Goal: Task Accomplishment & Management: Complete application form

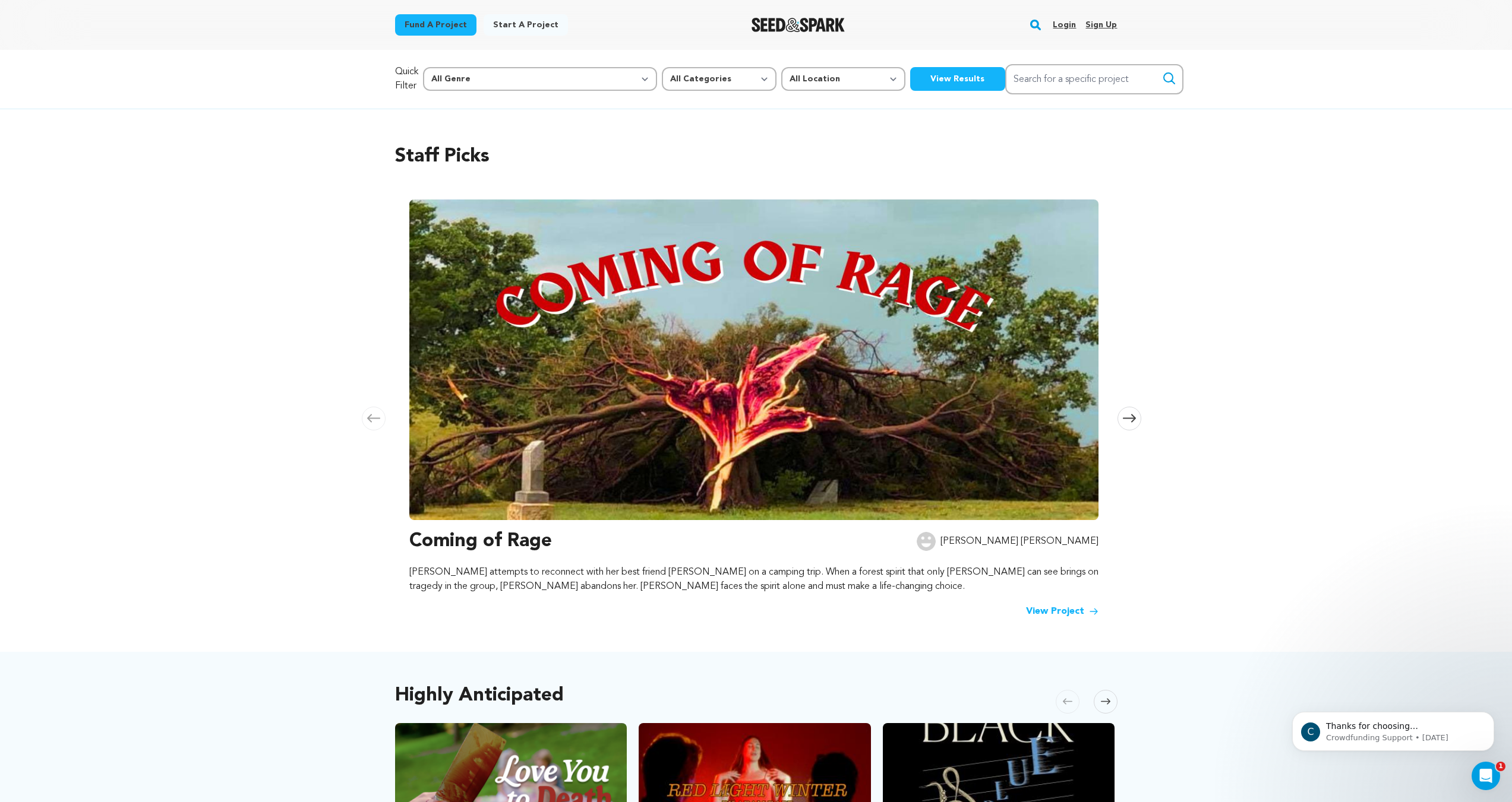
click at [746, 27] on link "Login" at bounding box center [1064, 24] width 23 height 19
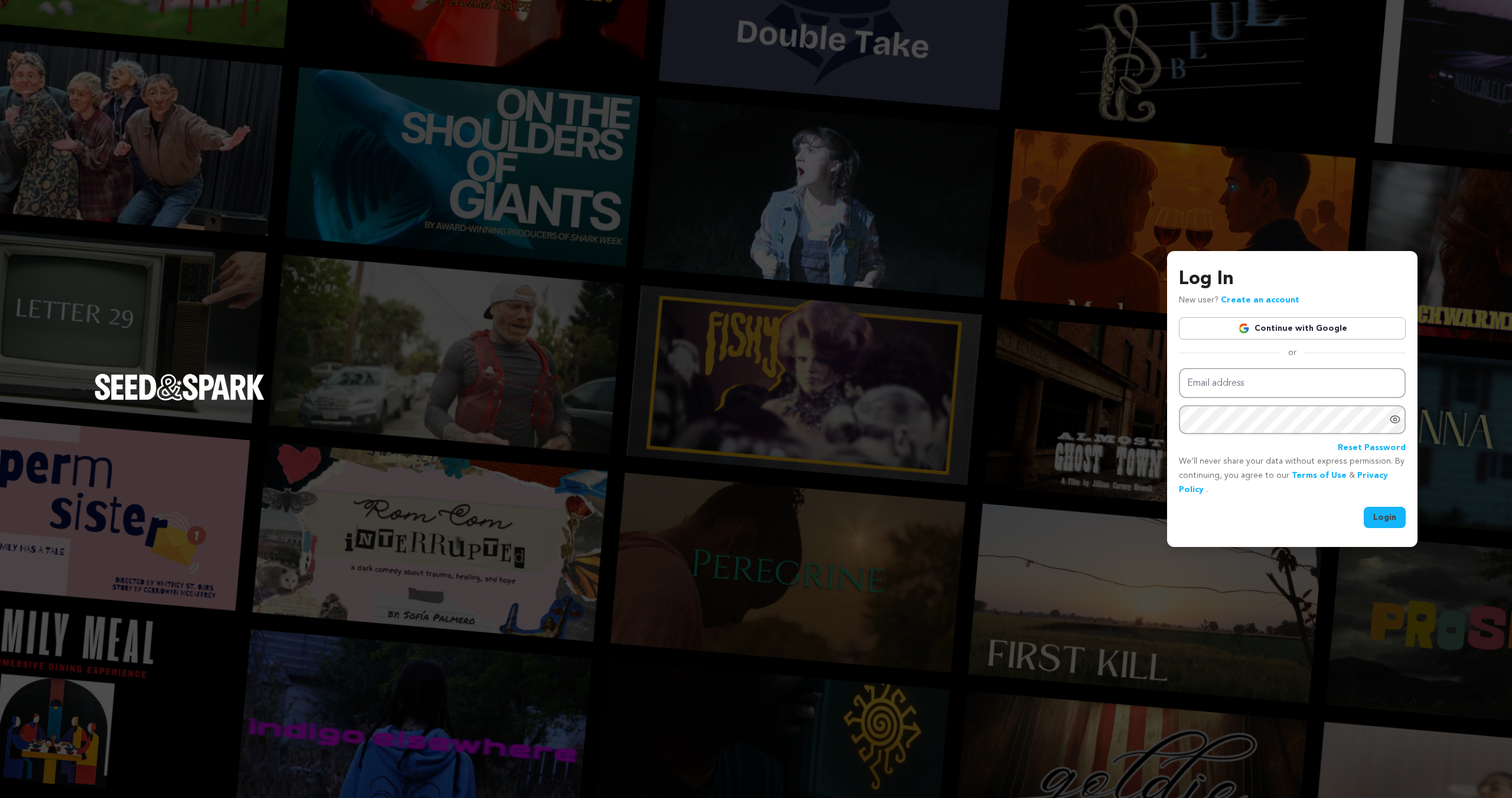
type input "julia.j.huff@gmail.com"
click at [1392, 521] on button "Login" at bounding box center [1385, 518] width 42 height 21
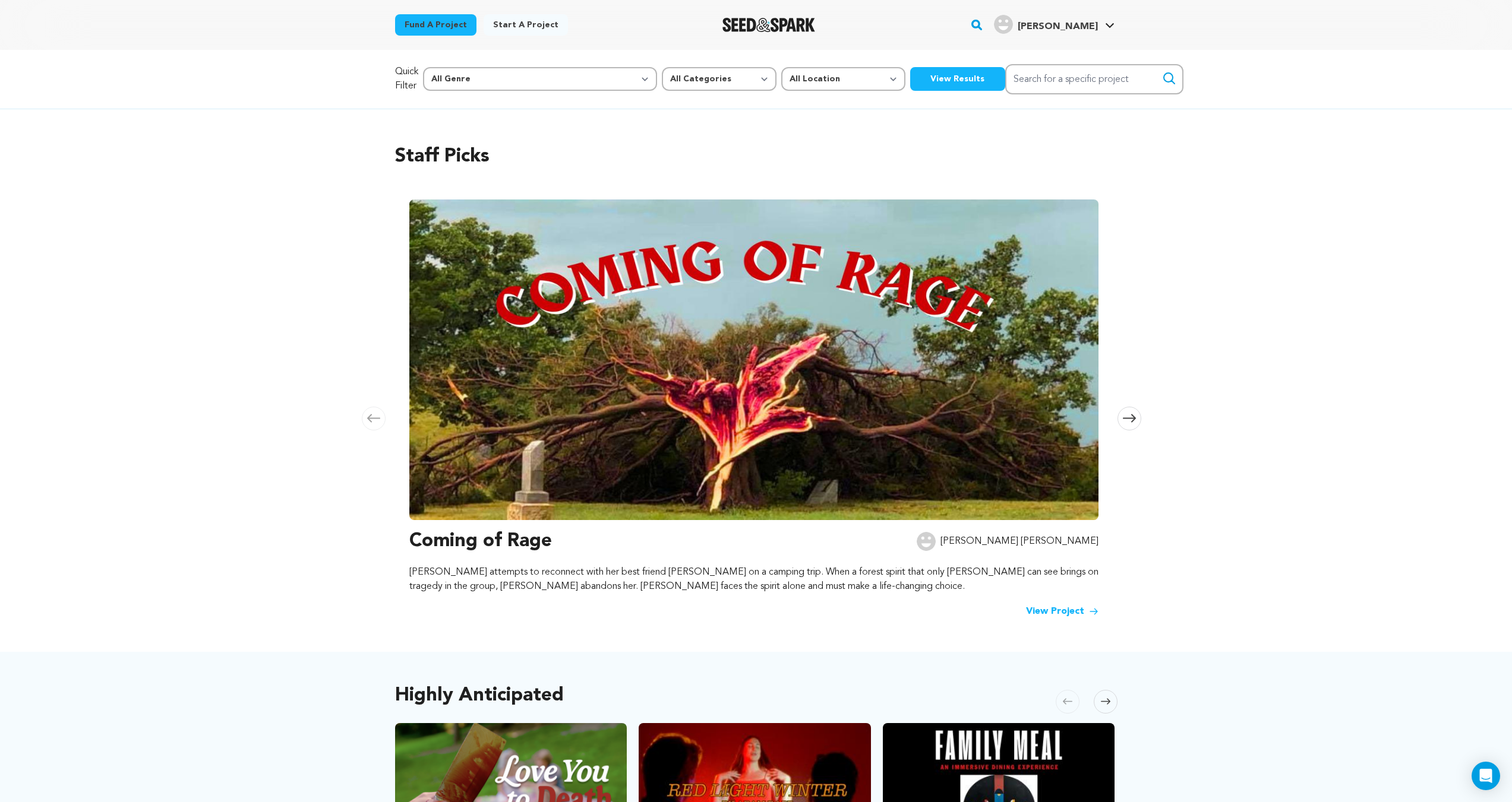
click at [498, 29] on link "Start a project" at bounding box center [526, 25] width 84 height 22
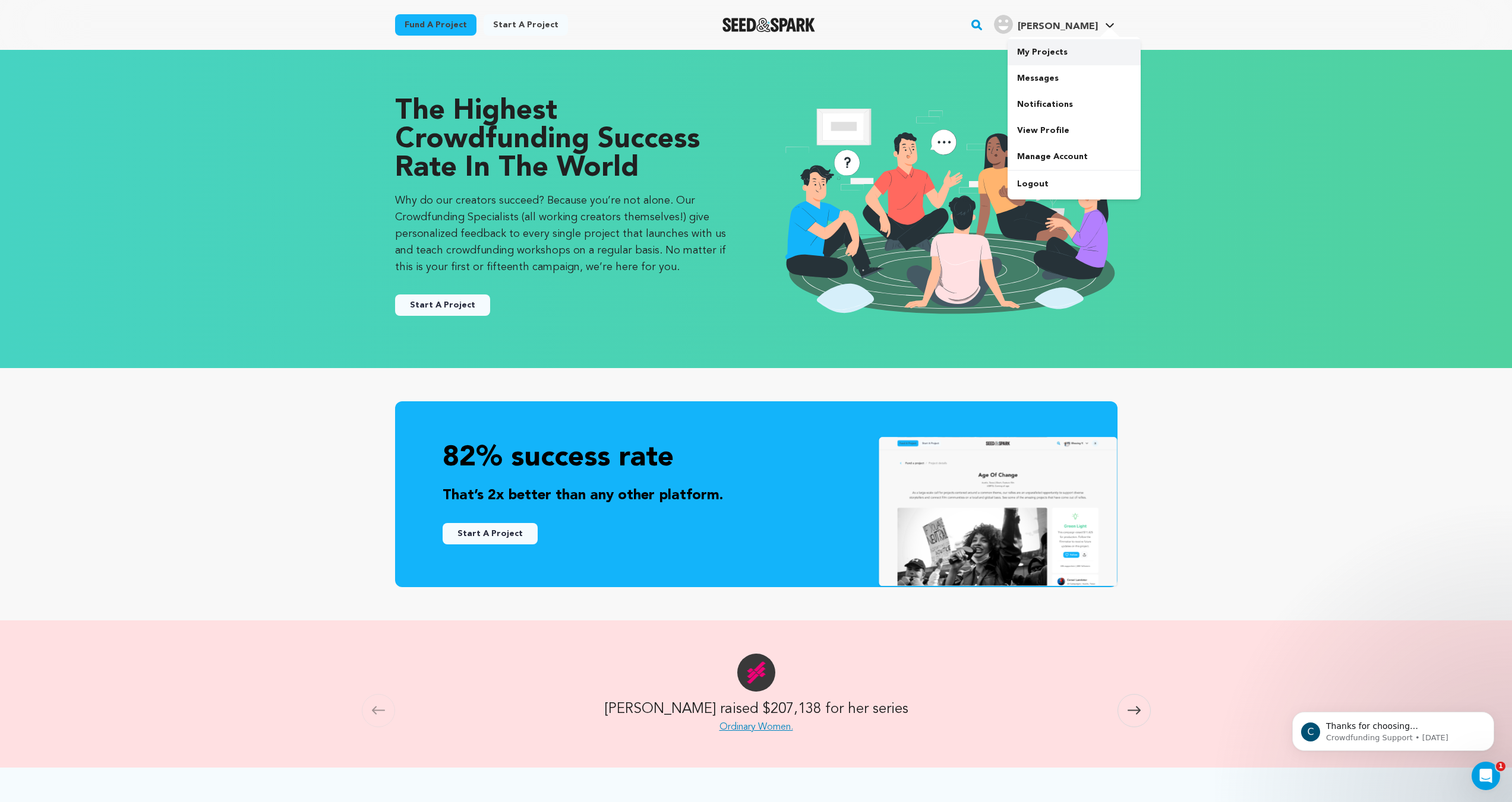
click at [1066, 54] on link "My Projects" at bounding box center [1073, 52] width 133 height 26
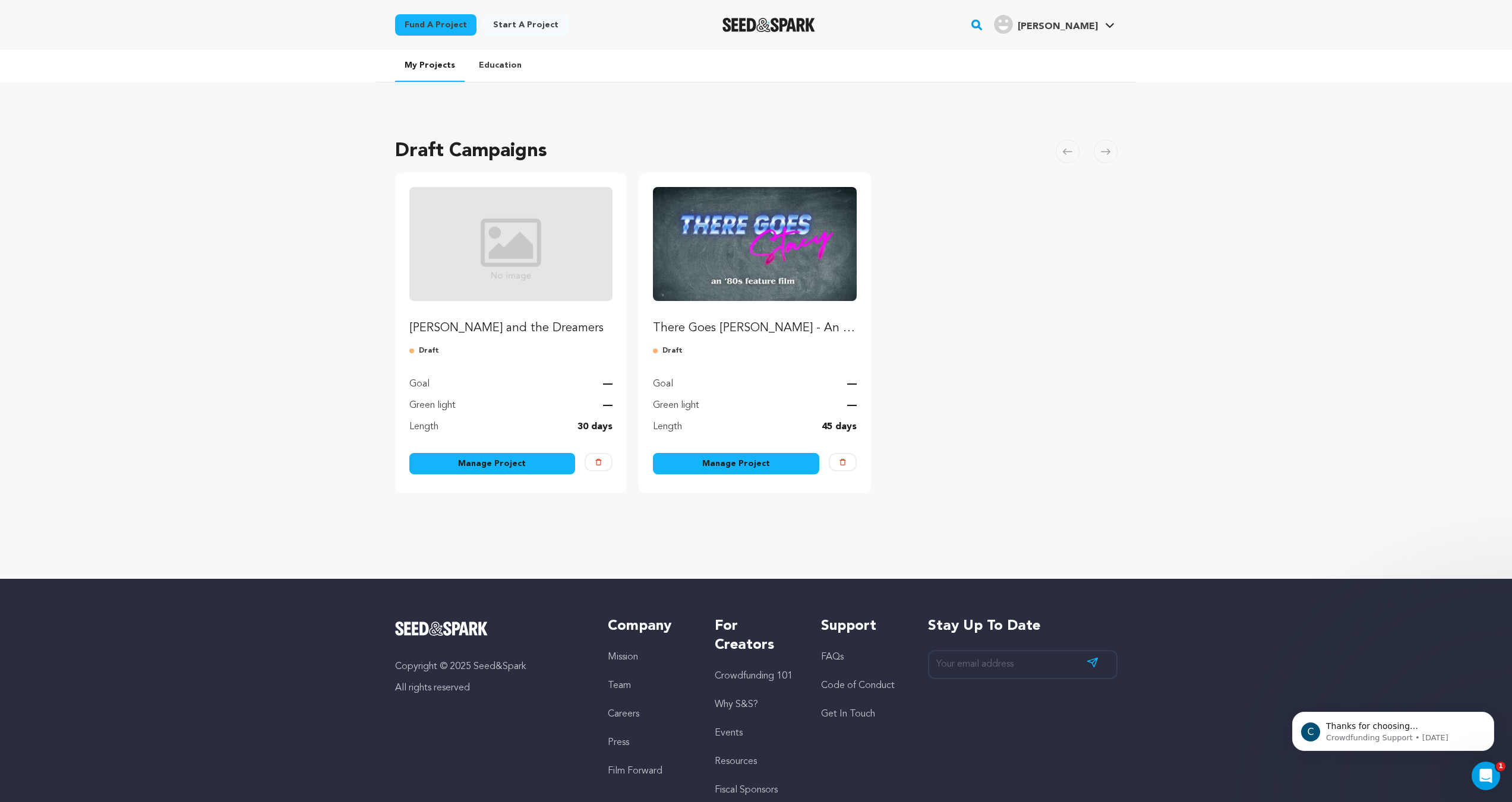
click at [751, 466] on link "Manage Project" at bounding box center [736, 464] width 166 height 22
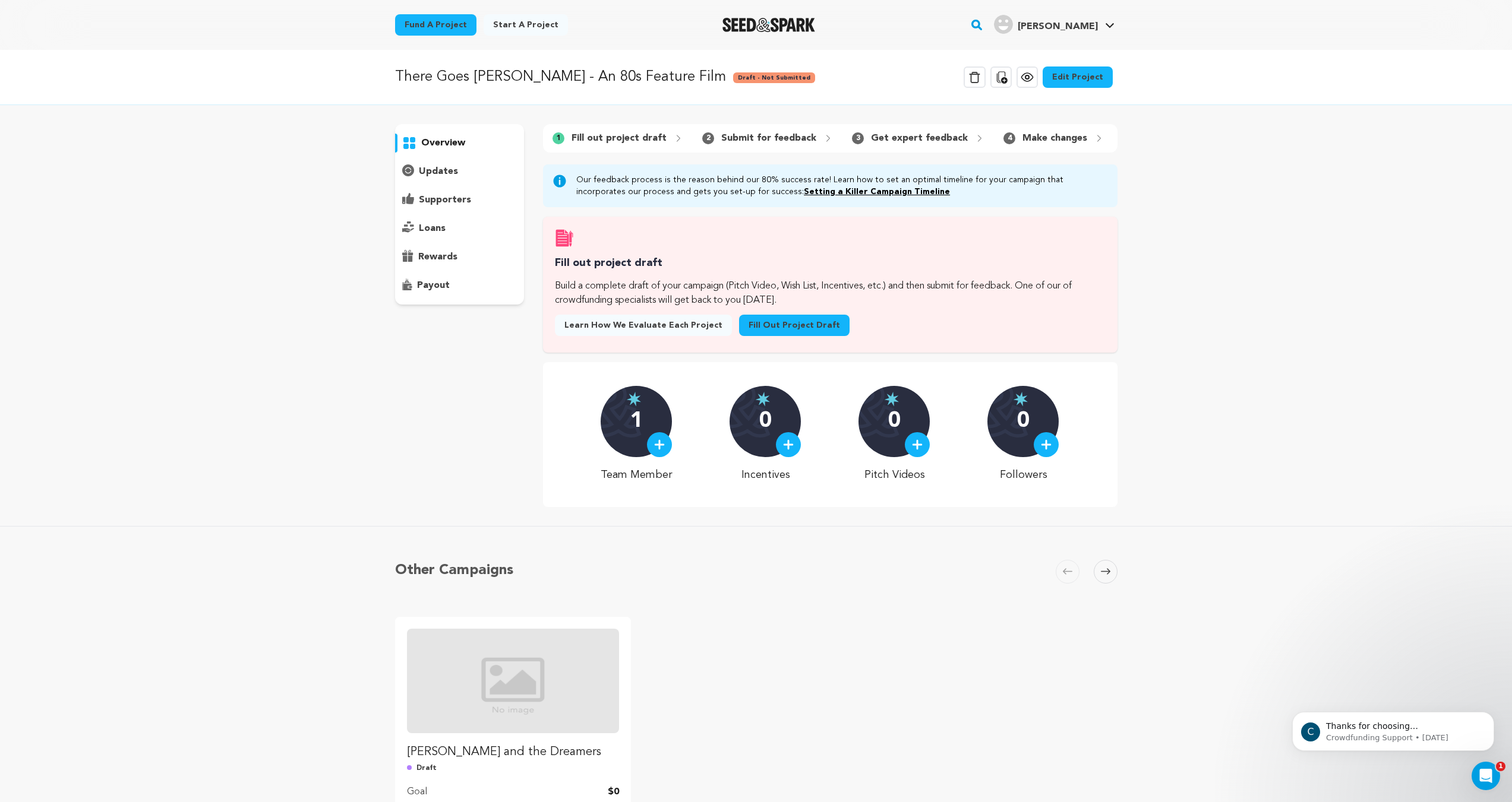
click at [638, 137] on p "Fill out project draft" at bounding box center [619, 139] width 95 height 14
click at [1101, 77] on link "Edit Project" at bounding box center [1077, 78] width 70 height 22
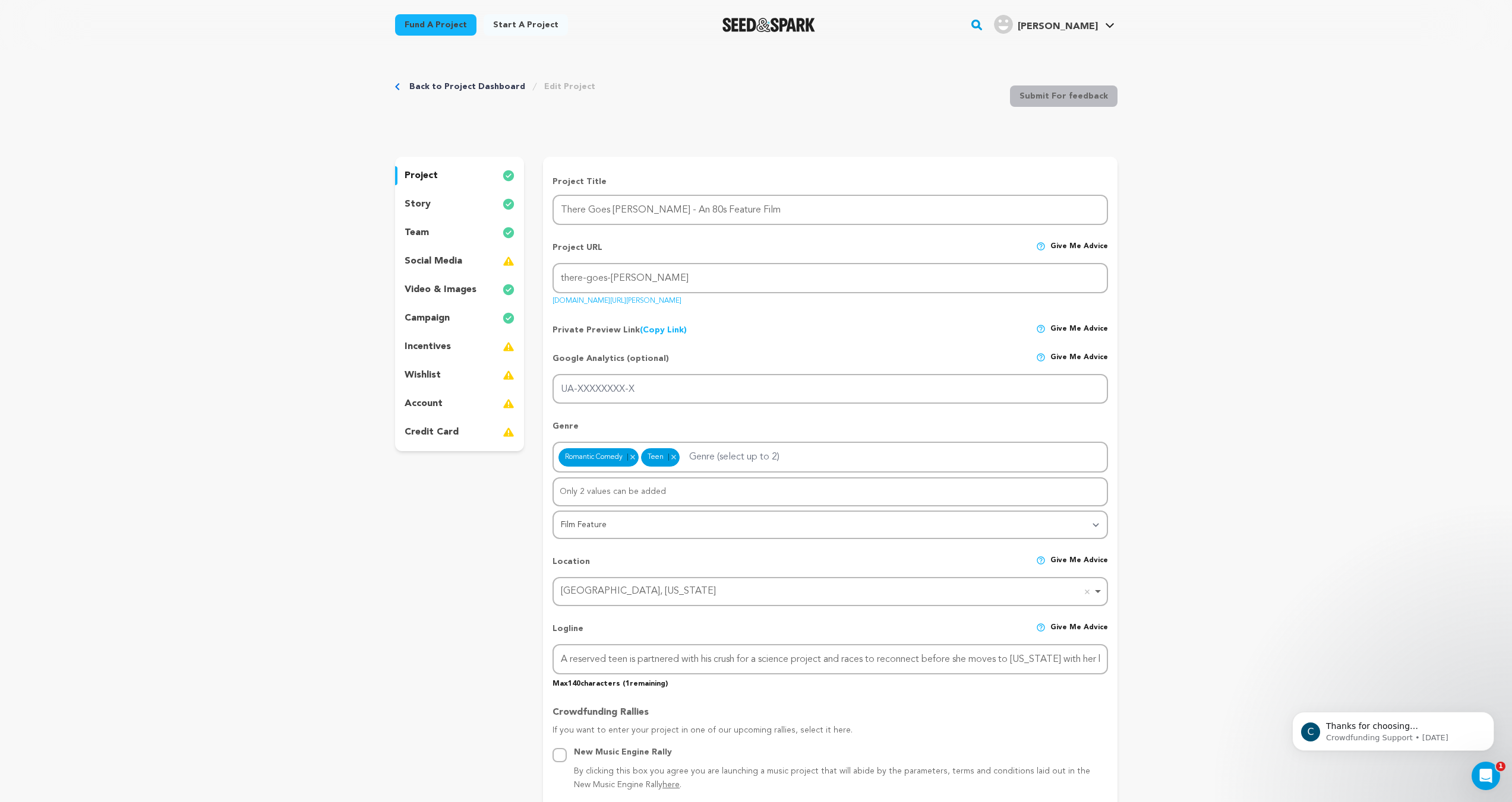
click at [476, 262] on div "social media" at bounding box center [459, 261] width 129 height 19
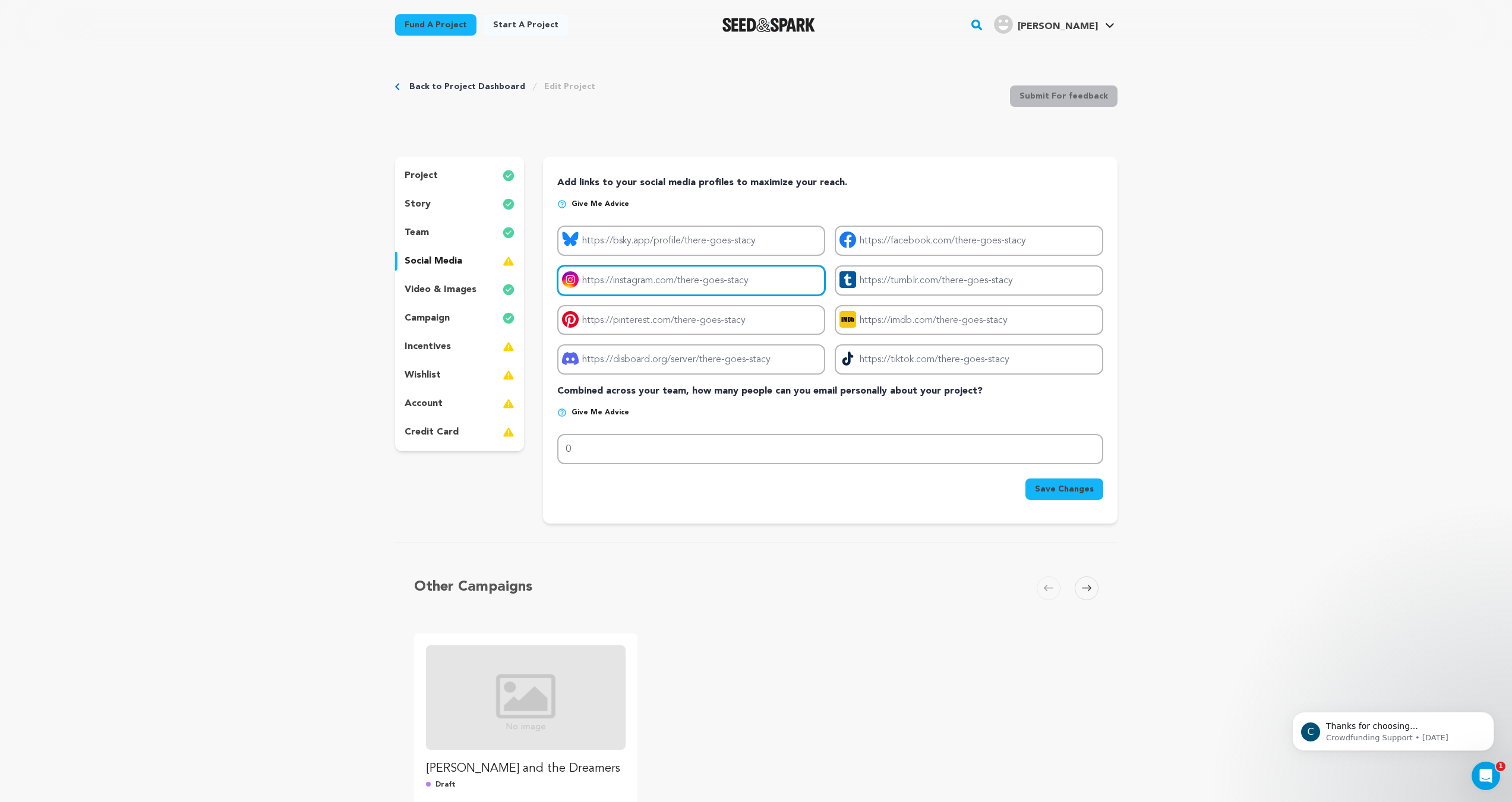
click at [708, 284] on input "Project instagram link" at bounding box center [691, 280] width 268 height 30
type input "h"
type input "[URL][DOMAIN_NAME]"
click at [815, 420] on p "Give me advice" at bounding box center [830, 418] width 545 height 19
click at [1044, 488] on span "Save Changes" at bounding box center [1064, 489] width 59 height 12
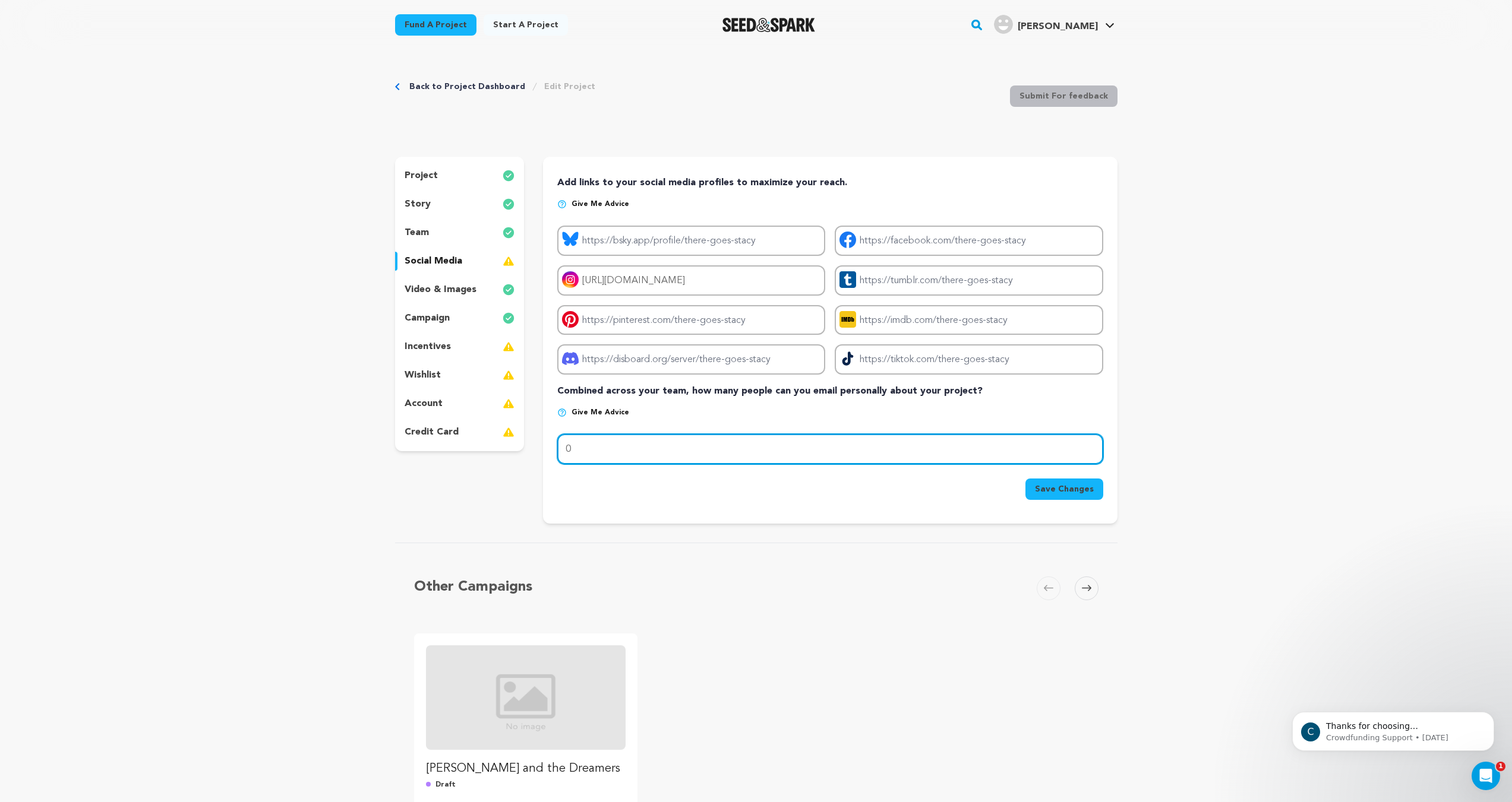
click at [823, 446] on input "0" at bounding box center [830, 449] width 545 height 30
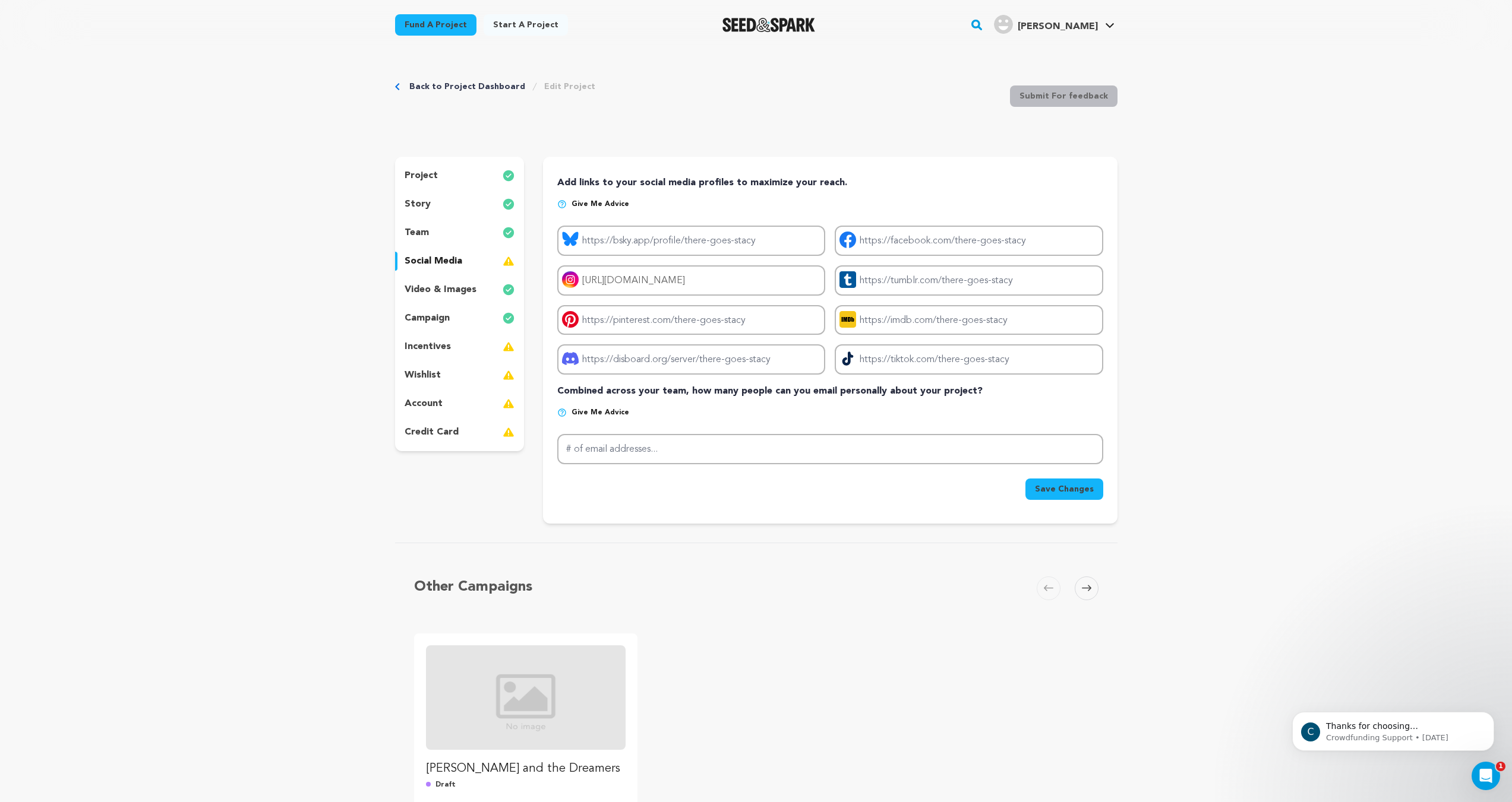
click at [756, 410] on p "Give me advice" at bounding box center [830, 418] width 545 height 19
click at [1043, 486] on span "Save Changes" at bounding box center [1064, 489] width 59 height 12
click at [694, 454] on input "# of email addresses..." at bounding box center [830, 449] width 545 height 30
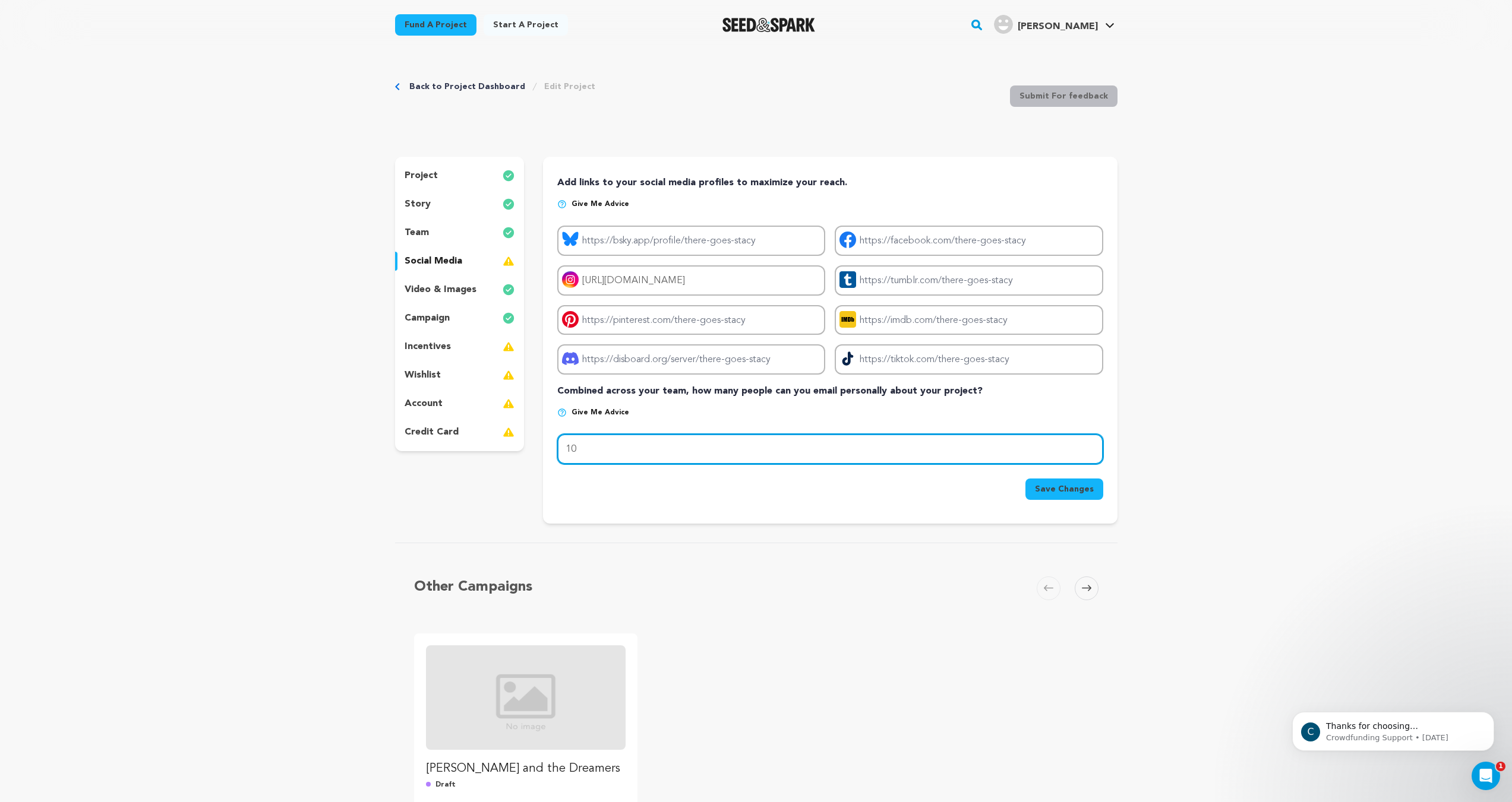
type input "10"
click at [1057, 496] on button "Save Changes" at bounding box center [1064, 489] width 78 height 22
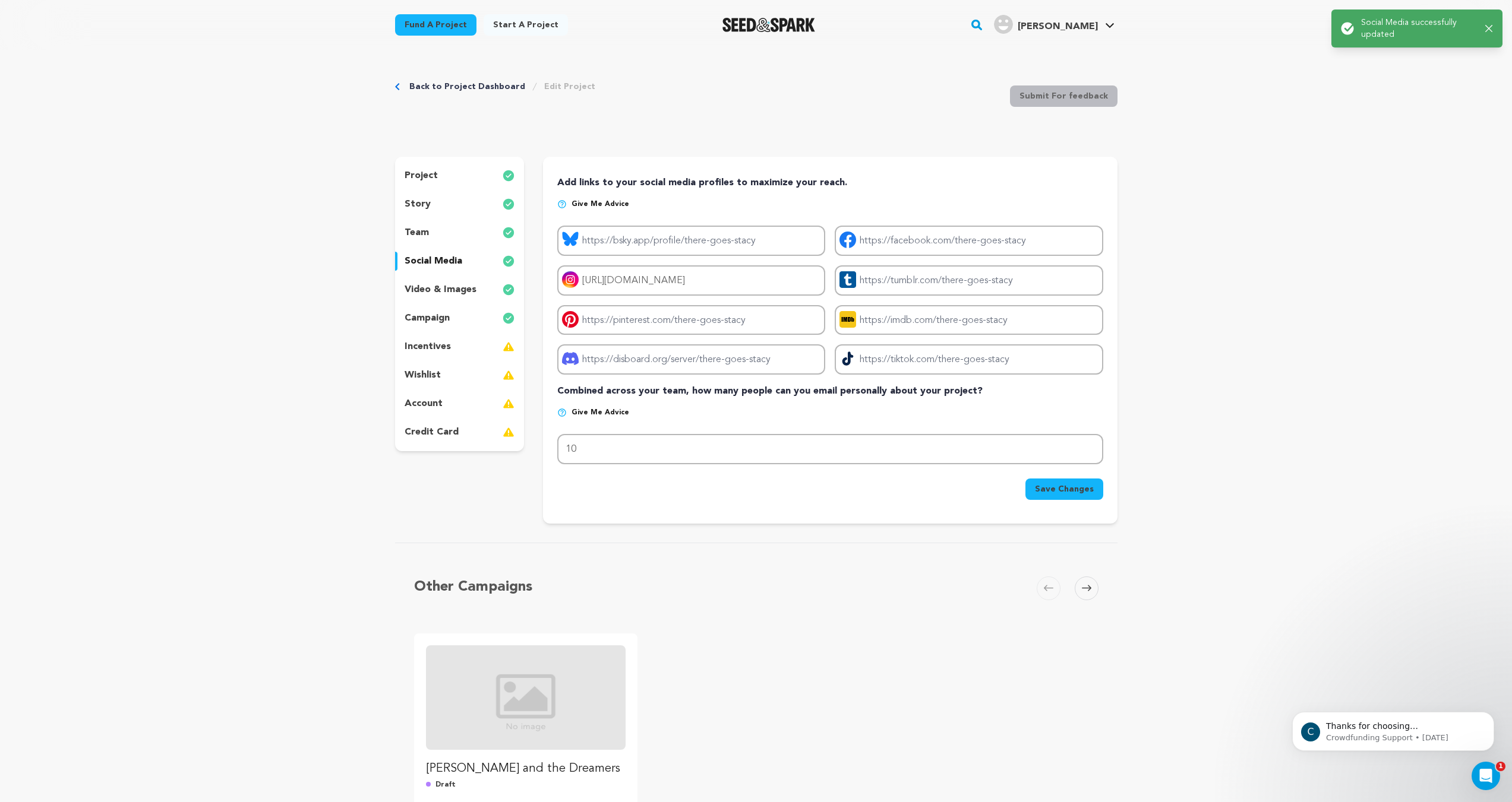
click at [560, 411] on img at bounding box center [562, 412] width 9 height 9
click at [566, 417] on img at bounding box center [562, 412] width 9 height 9
click at [562, 412] on img at bounding box center [562, 412] width 9 height 9
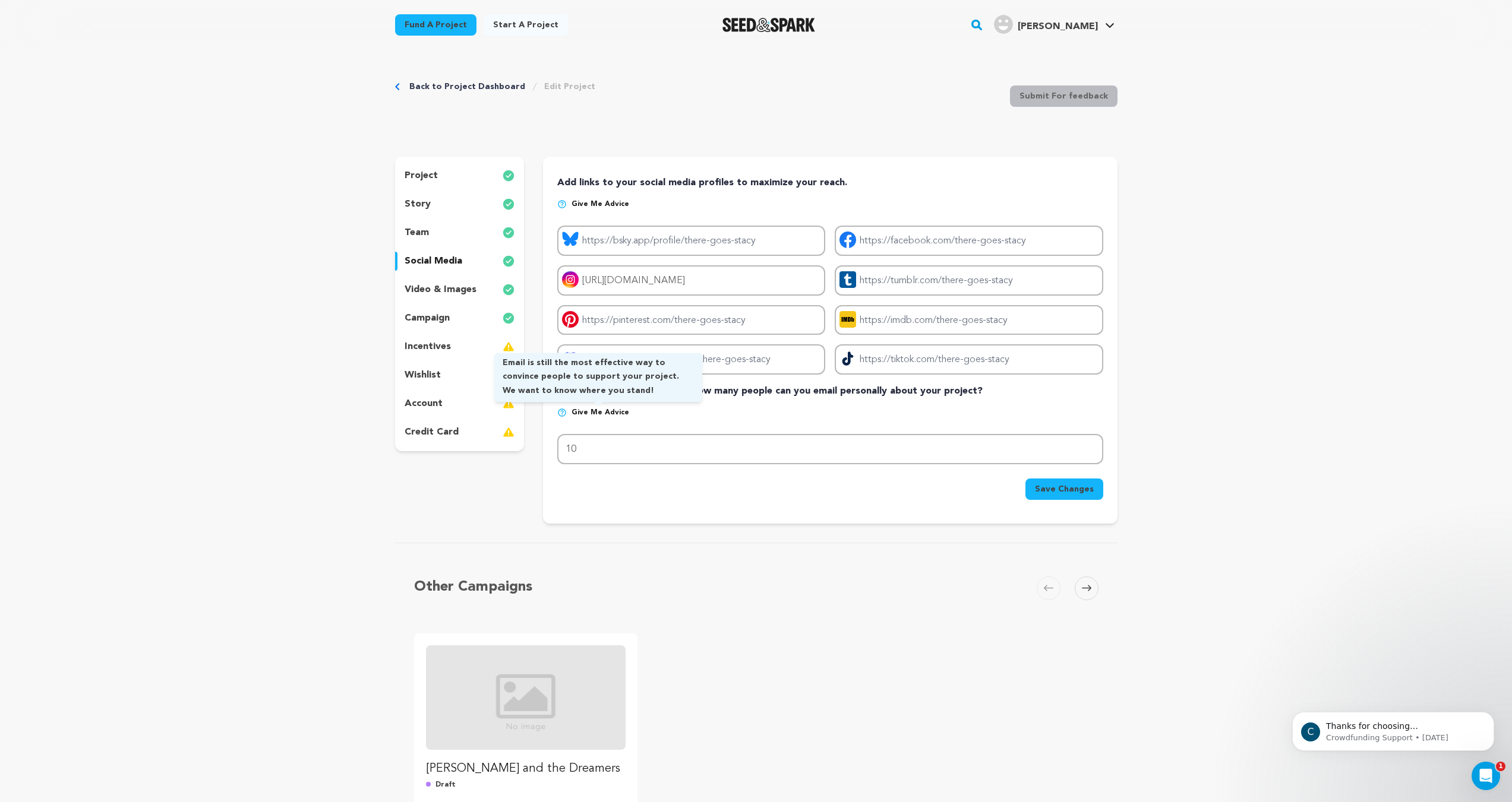
click at [605, 412] on span "Give me advice" at bounding box center [600, 412] width 58 height 9
click at [566, 410] on img at bounding box center [562, 412] width 9 height 9
click at [559, 412] on img at bounding box center [562, 412] width 9 height 9
click at [613, 413] on span "Give me advice" at bounding box center [600, 412] width 58 height 9
click at [654, 409] on p "Give me advice" at bounding box center [830, 418] width 545 height 19
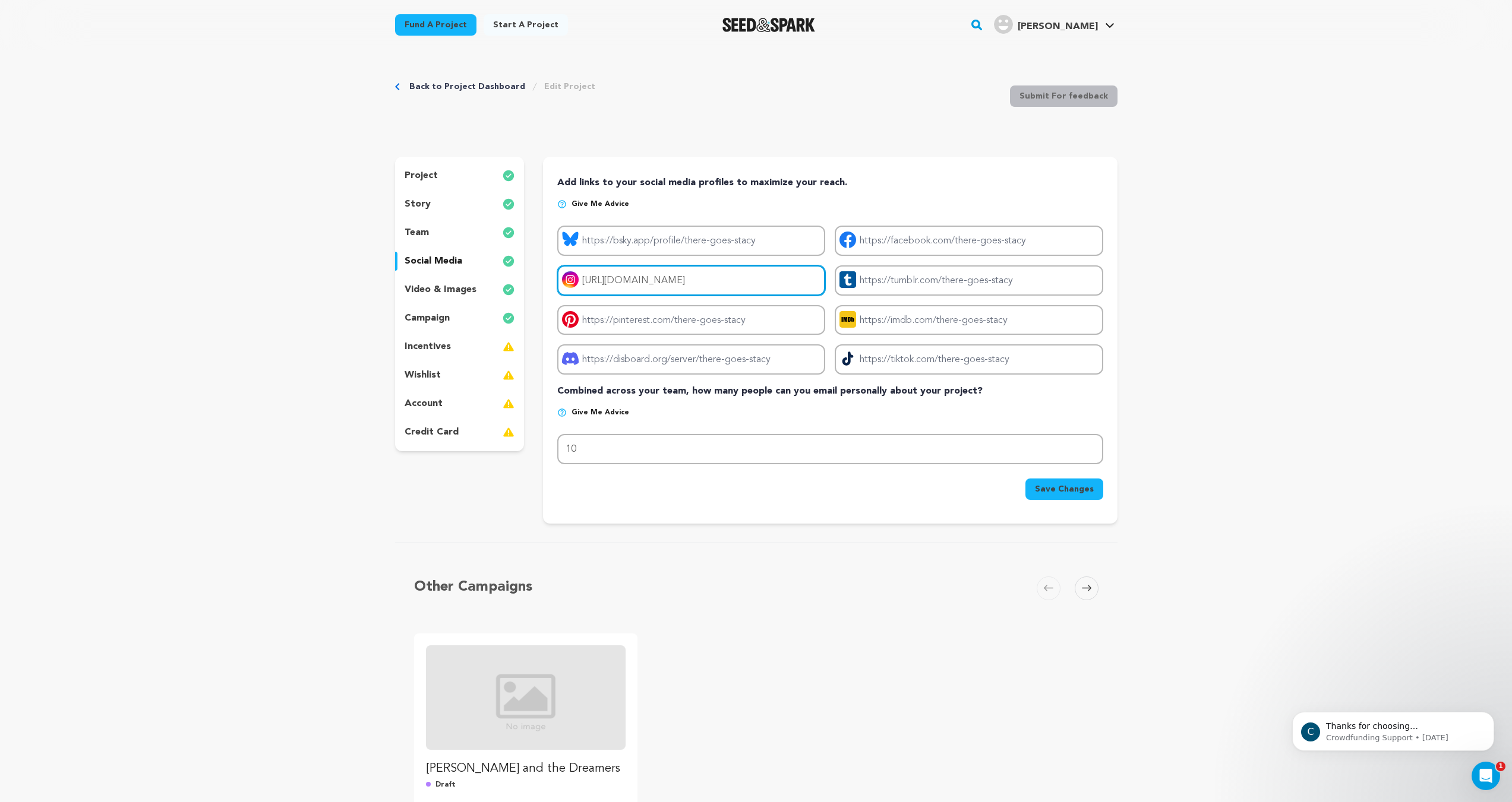
drag, startPoint x: 792, startPoint y: 284, endPoint x: 562, endPoint y: 282, distance: 230.0
click at [562, 282] on input "[URL][DOMAIN_NAME]" at bounding box center [691, 280] width 268 height 30
click at [1214, 326] on div "Back to Project Dashboard Edit Project Submit For feedback Submit For feedback …" at bounding box center [756, 653] width 1512 height 1206
click at [464, 322] on div "campaign" at bounding box center [459, 318] width 129 height 19
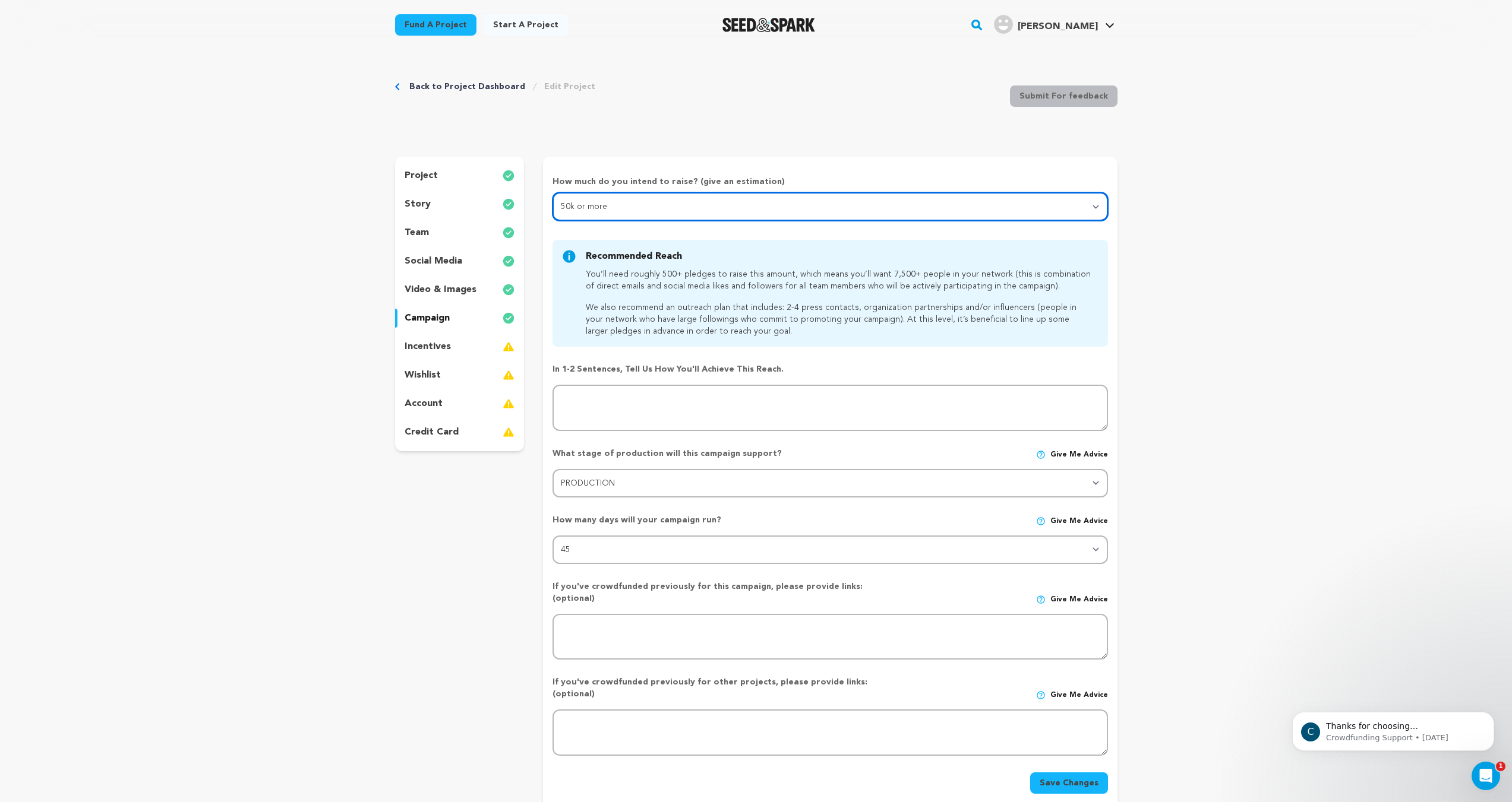
click at [623, 212] on select "Select your range Less than $10k 10k - $14k 15k - $24k 25k - $49k 50k or more" at bounding box center [830, 207] width 555 height 29
click at [552, 193] on select "Select your range Less than $10k 10k - $14k 15k - $24k 25k - $49k 50k or more" at bounding box center [830, 207] width 555 height 29
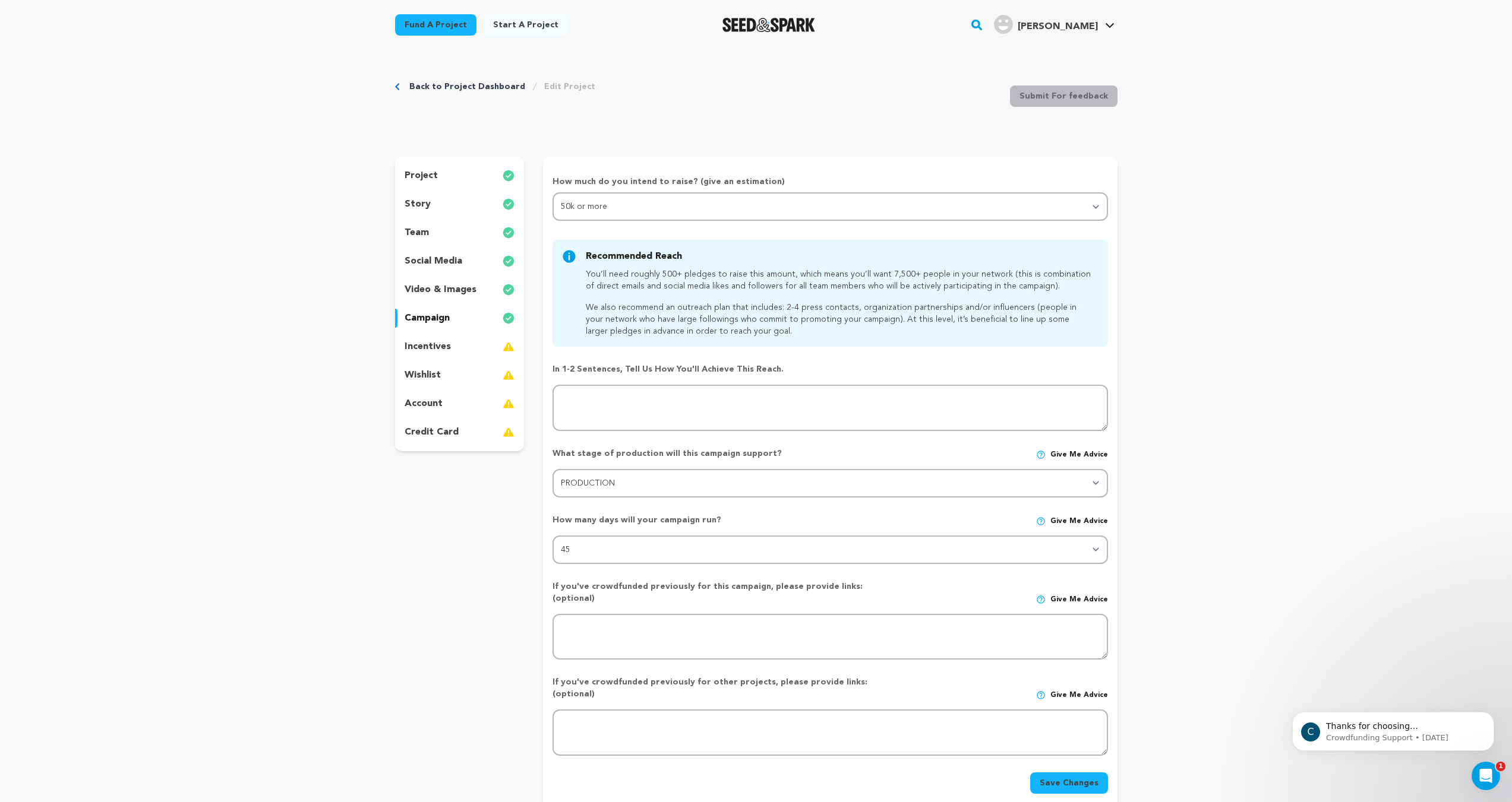
click at [467, 352] on div "incentives" at bounding box center [459, 346] width 129 height 19
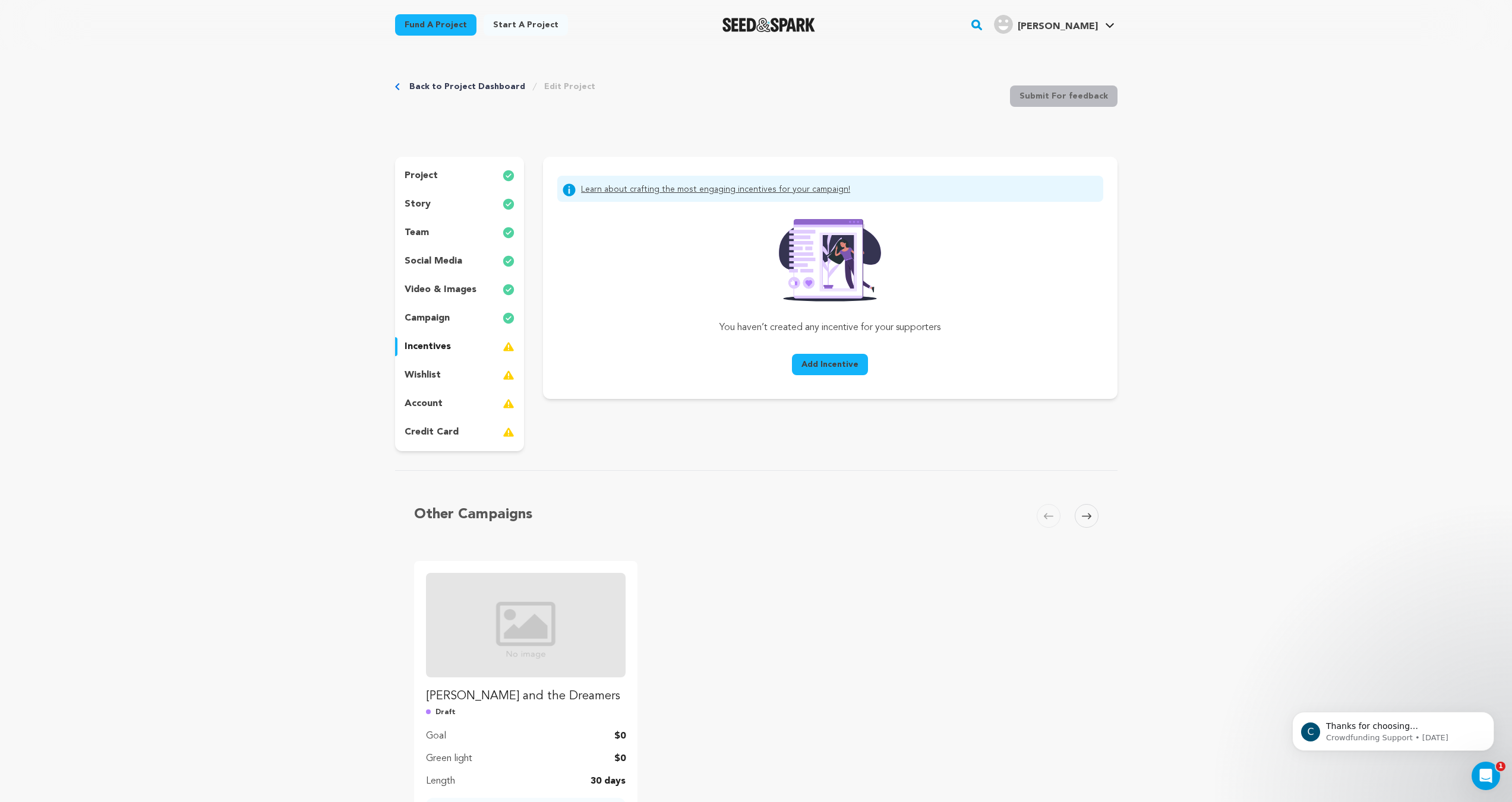
click at [815, 369] on span "Add Incentive" at bounding box center [830, 364] width 57 height 12
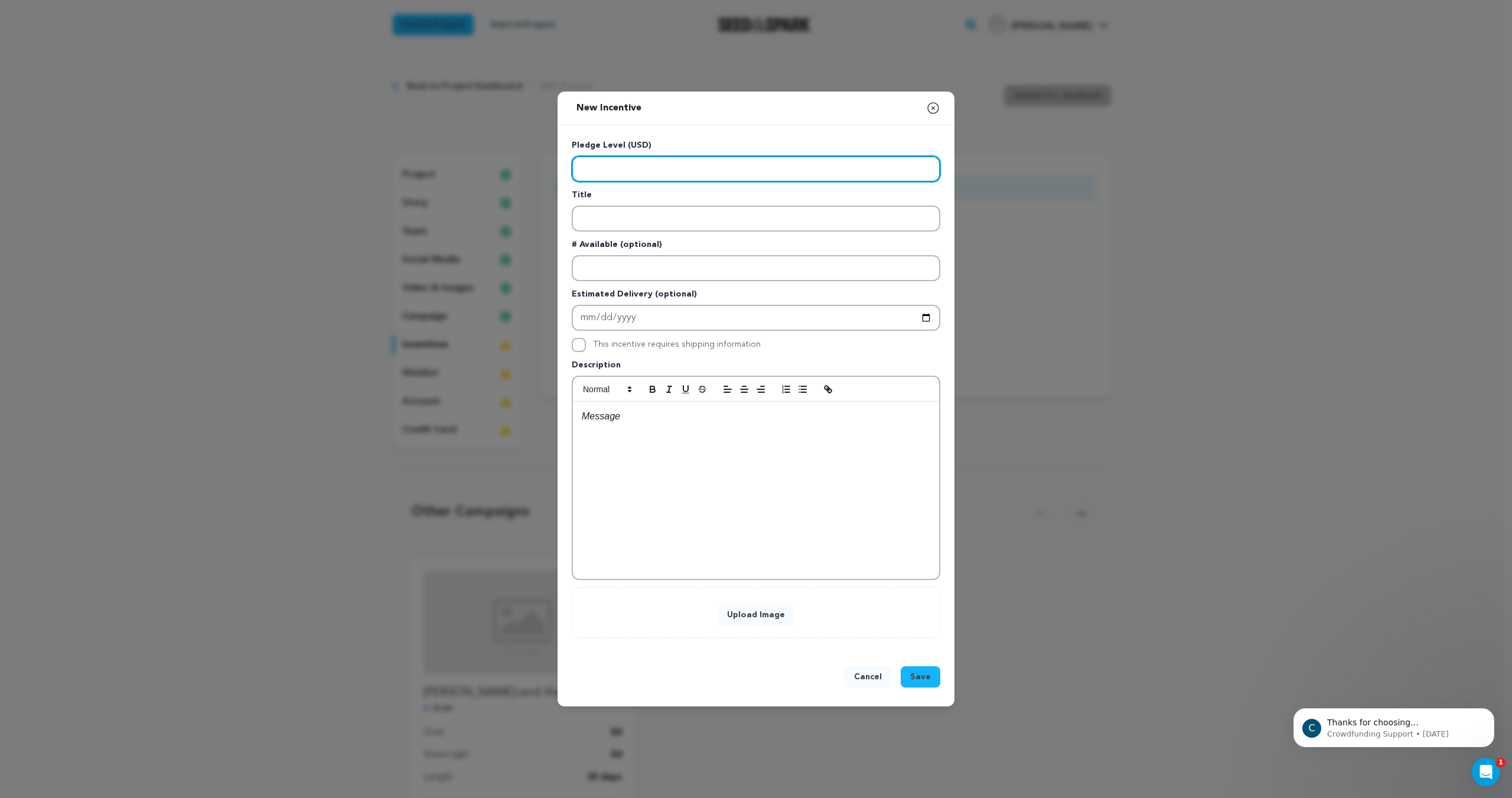
click at [750, 172] on input "Enter level" at bounding box center [756, 169] width 369 height 26
type input "1"
click at [596, 171] on input "100000" at bounding box center [756, 169] width 369 height 26
type input "100000"
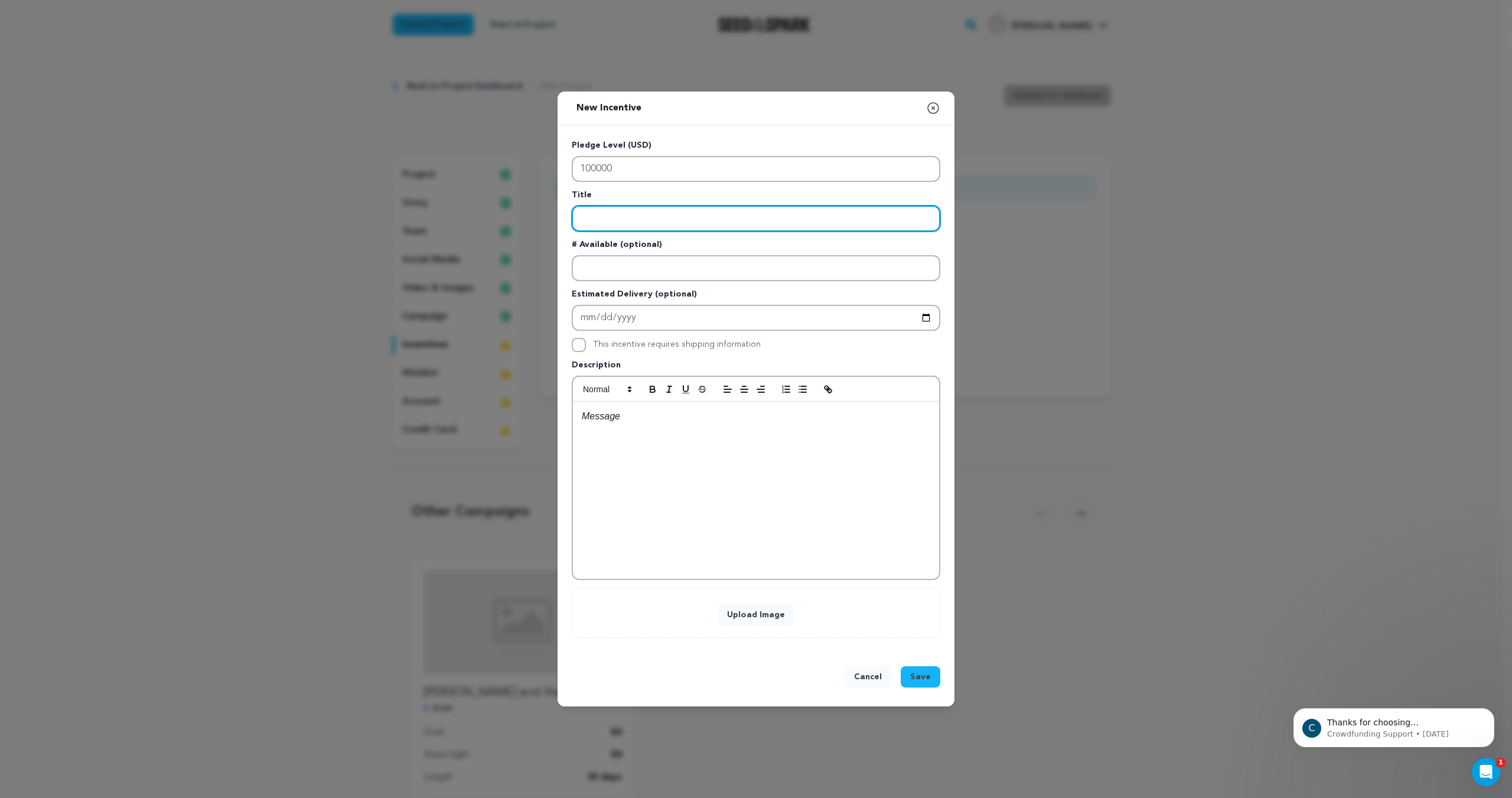
click at [631, 212] on input "Enter title" at bounding box center [756, 219] width 369 height 26
type input "Special Thanks"
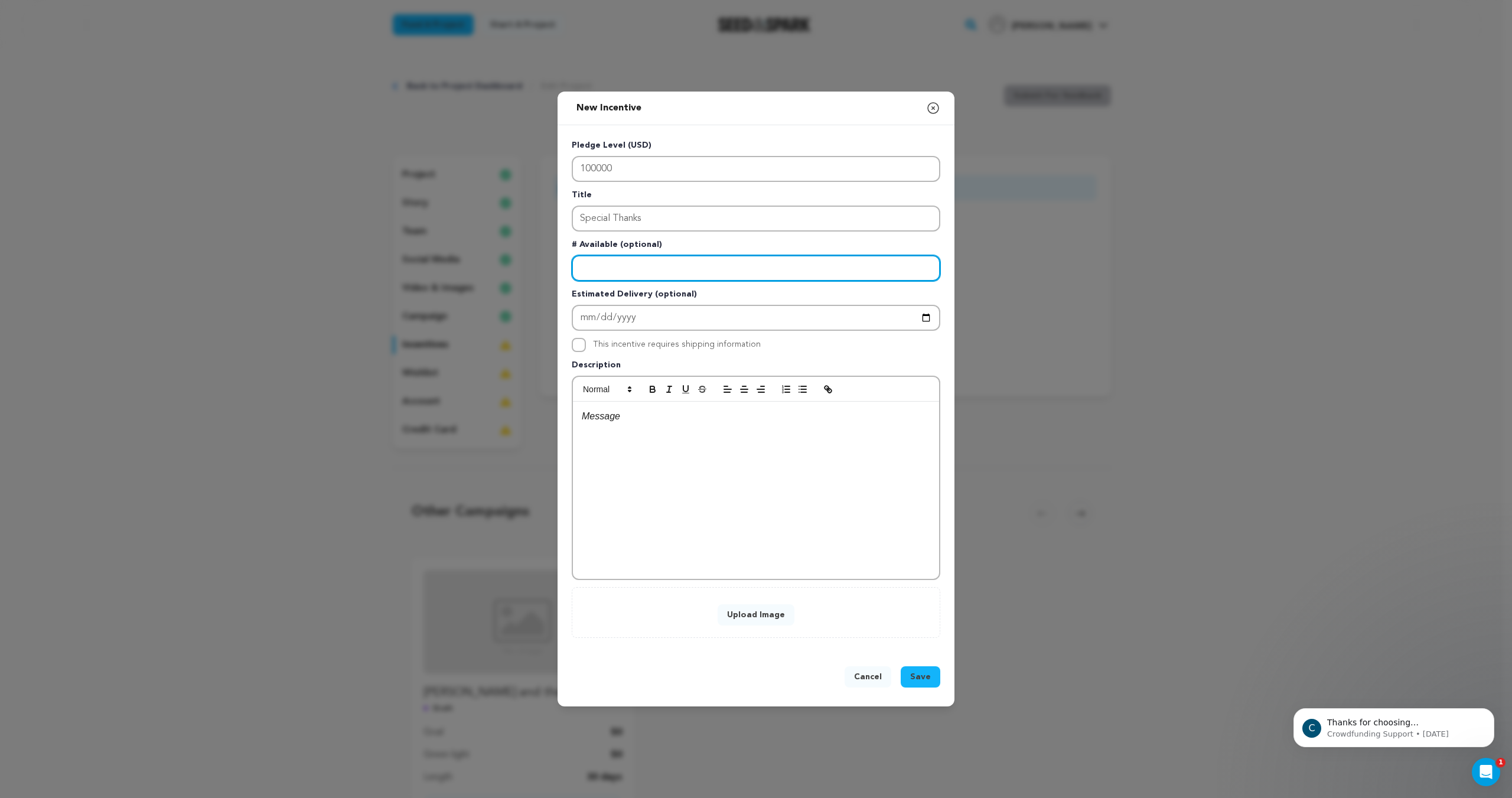
click at [651, 277] on input "Enter number available" at bounding box center [756, 268] width 369 height 26
type input "1"
click at [681, 236] on div "Pledge Level (USD) 100000 Title Special Thanks # Available (optional) 1 Estimat…" at bounding box center [756, 388] width 369 height 498
click at [682, 267] on input "1" at bounding box center [756, 268] width 369 height 26
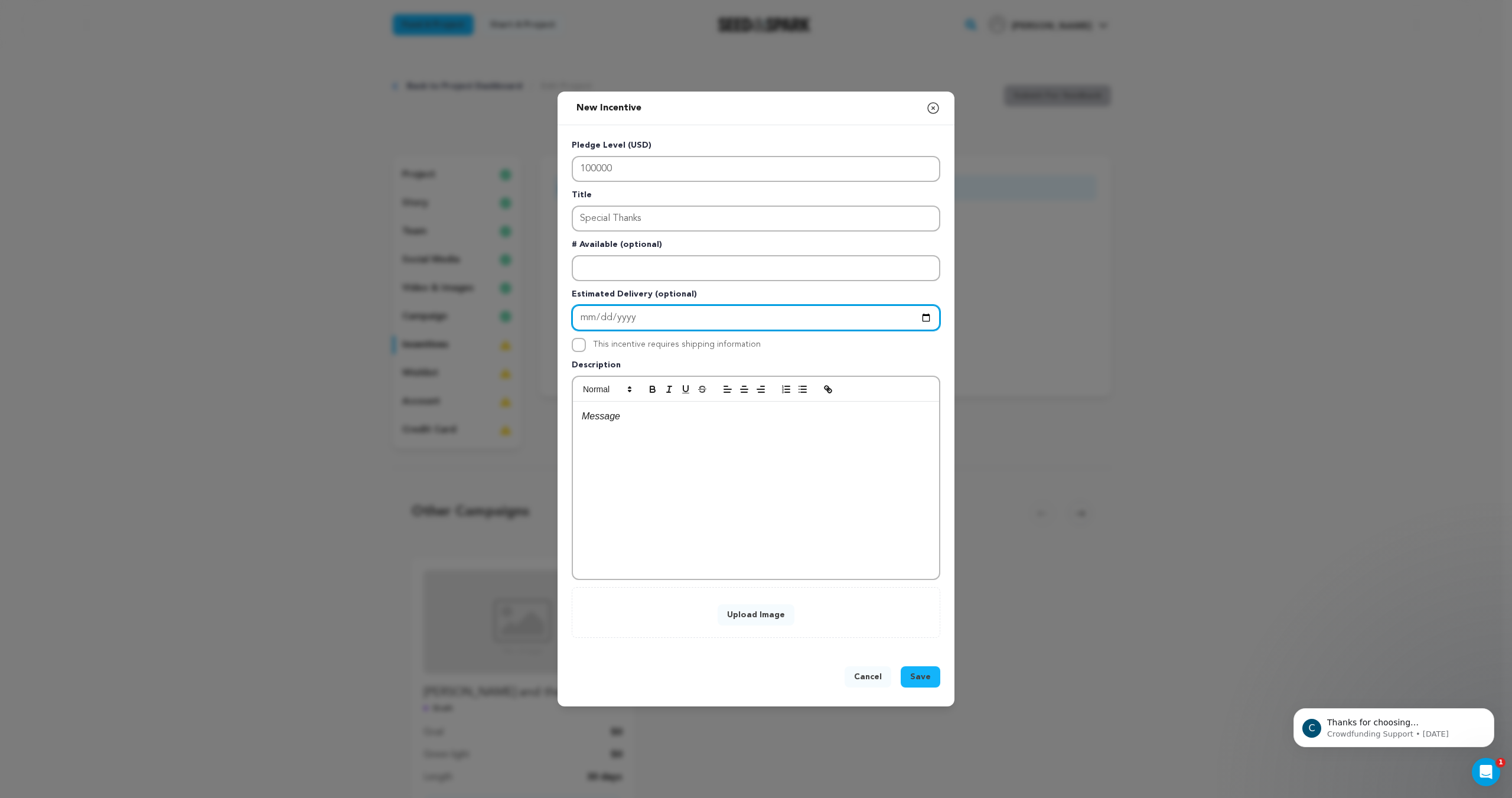
click at [646, 315] on input "Enter Estimated Delivery" at bounding box center [756, 317] width 369 height 26
click at [773, 342] on div "This incentive requires shipping information" at bounding box center [756, 345] width 369 height 14
click at [670, 428] on div at bounding box center [756, 491] width 366 height 177
click at [678, 421] on p "Associate Producer" at bounding box center [756, 416] width 348 height 15
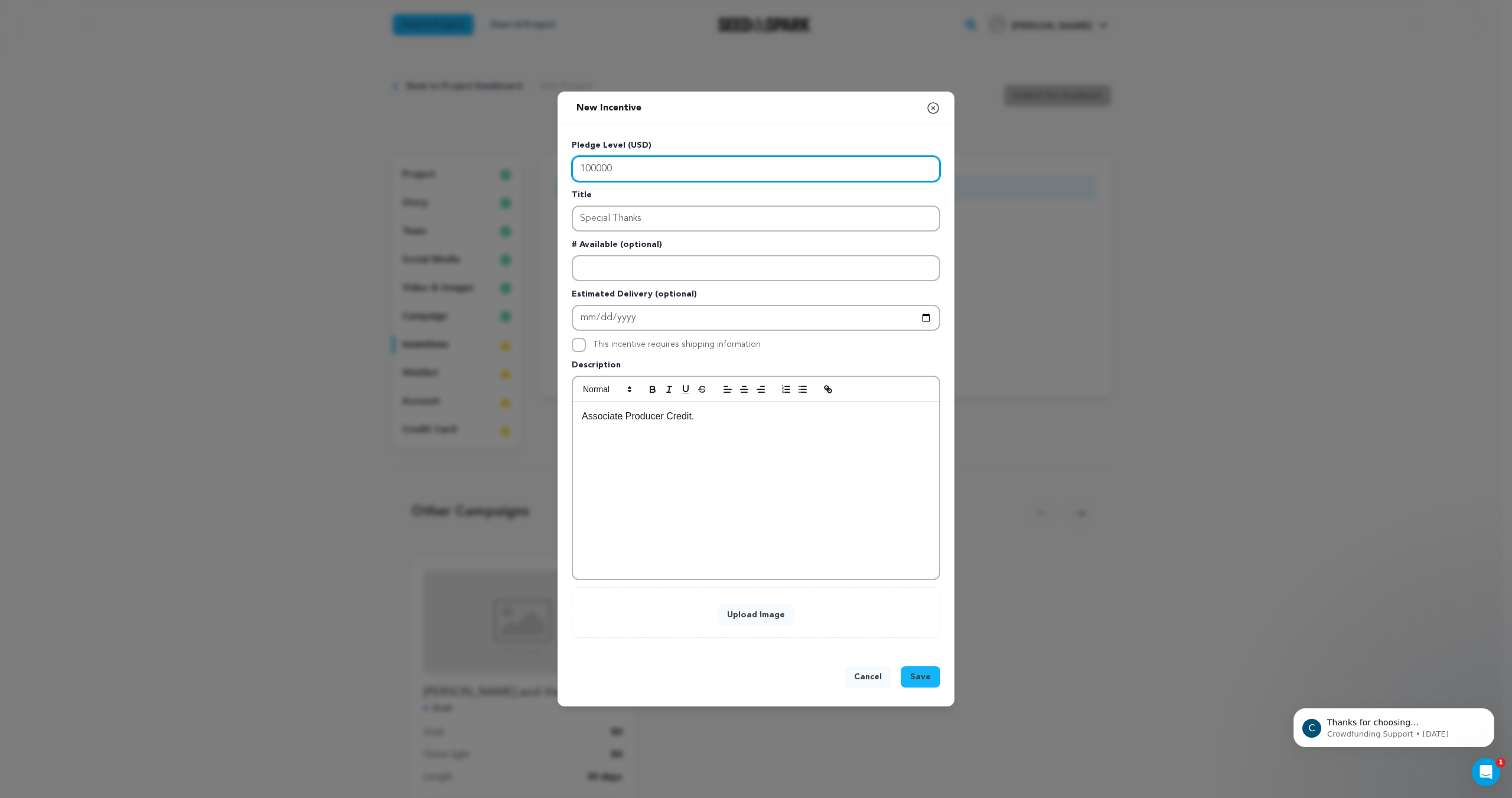
drag, startPoint x: 568, startPoint y: 162, endPoint x: 548, endPoint y: 165, distance: 20.2
click at [548, 165] on div "New Incentive Close modal Pledge Level (USD) 100000 Title Special Thanks # Avai…" at bounding box center [756, 399] width 1512 height 798
type input "1"
type input "100"
click at [683, 202] on p "Title" at bounding box center [756, 197] width 369 height 16
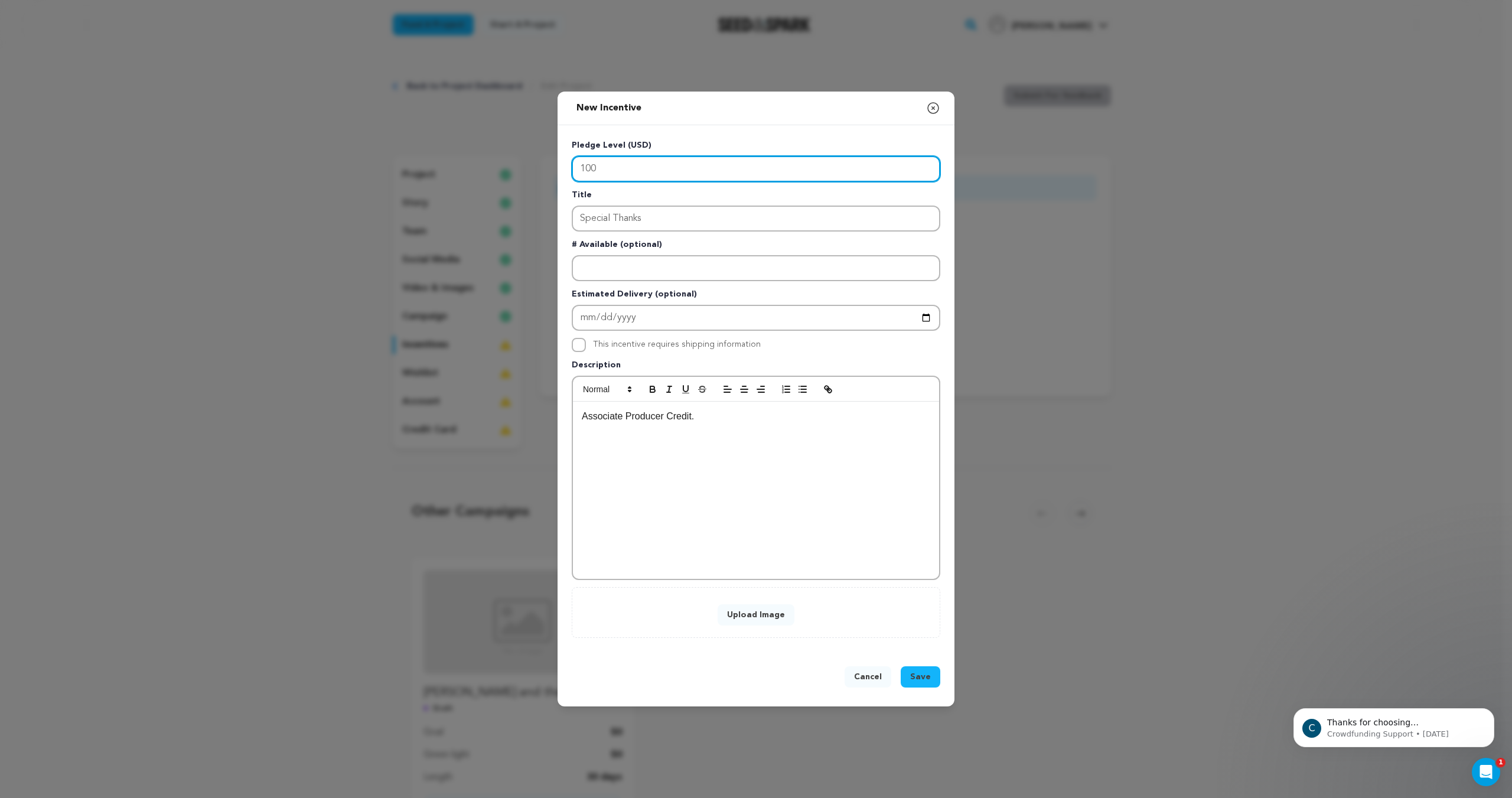
click at [580, 166] on input "100" at bounding box center [756, 169] width 369 height 26
click at [687, 196] on p "Title" at bounding box center [756, 197] width 369 height 16
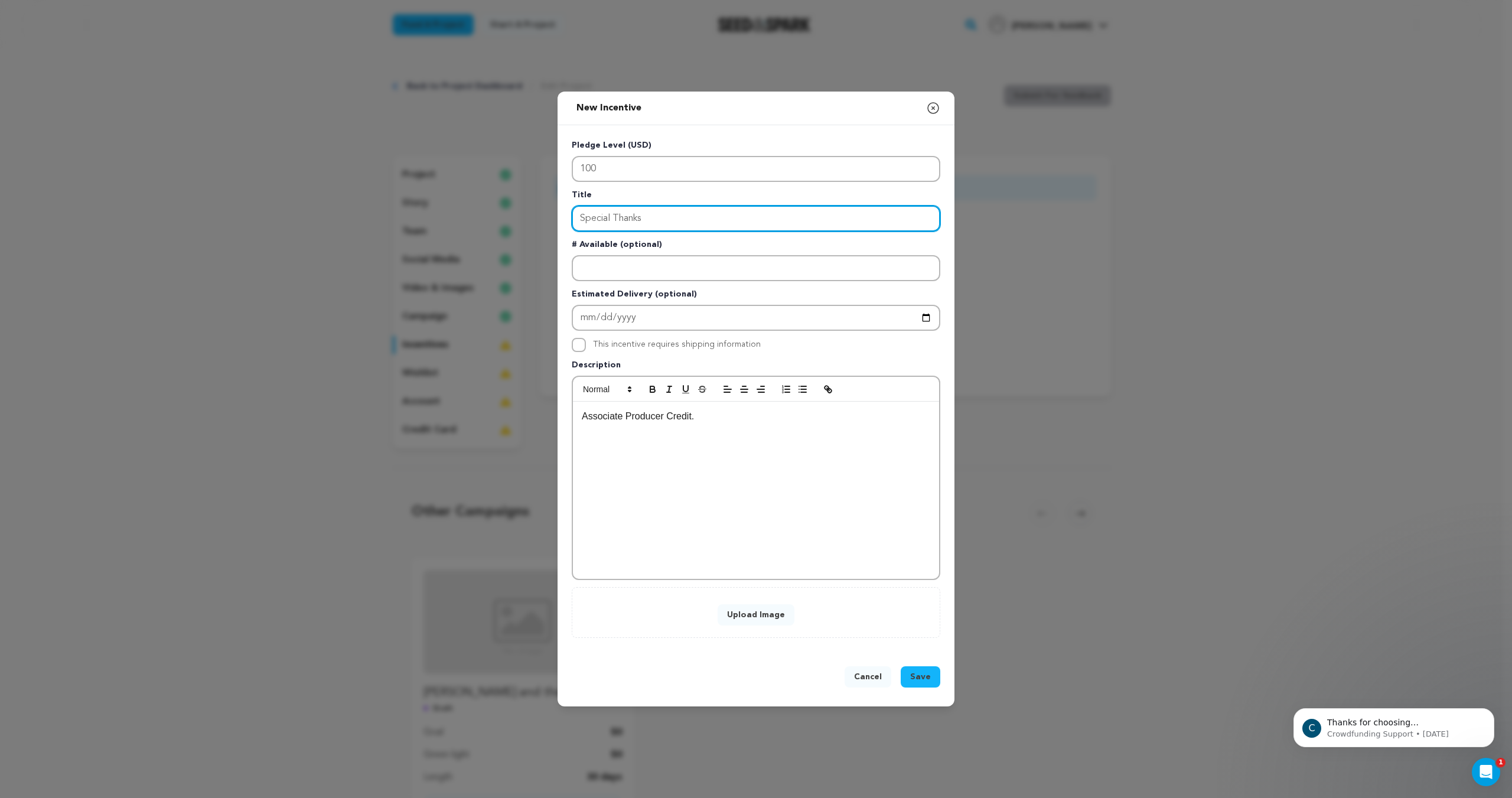
drag, startPoint x: 705, startPoint y: 226, endPoint x: 560, endPoint y: 220, distance: 145.1
click at [560, 220] on div "Pledge Level (USD) 100 Title Special Thanks # Available (optional) Estimated De…" at bounding box center [756, 388] width 397 height 527
type input "Postcard"
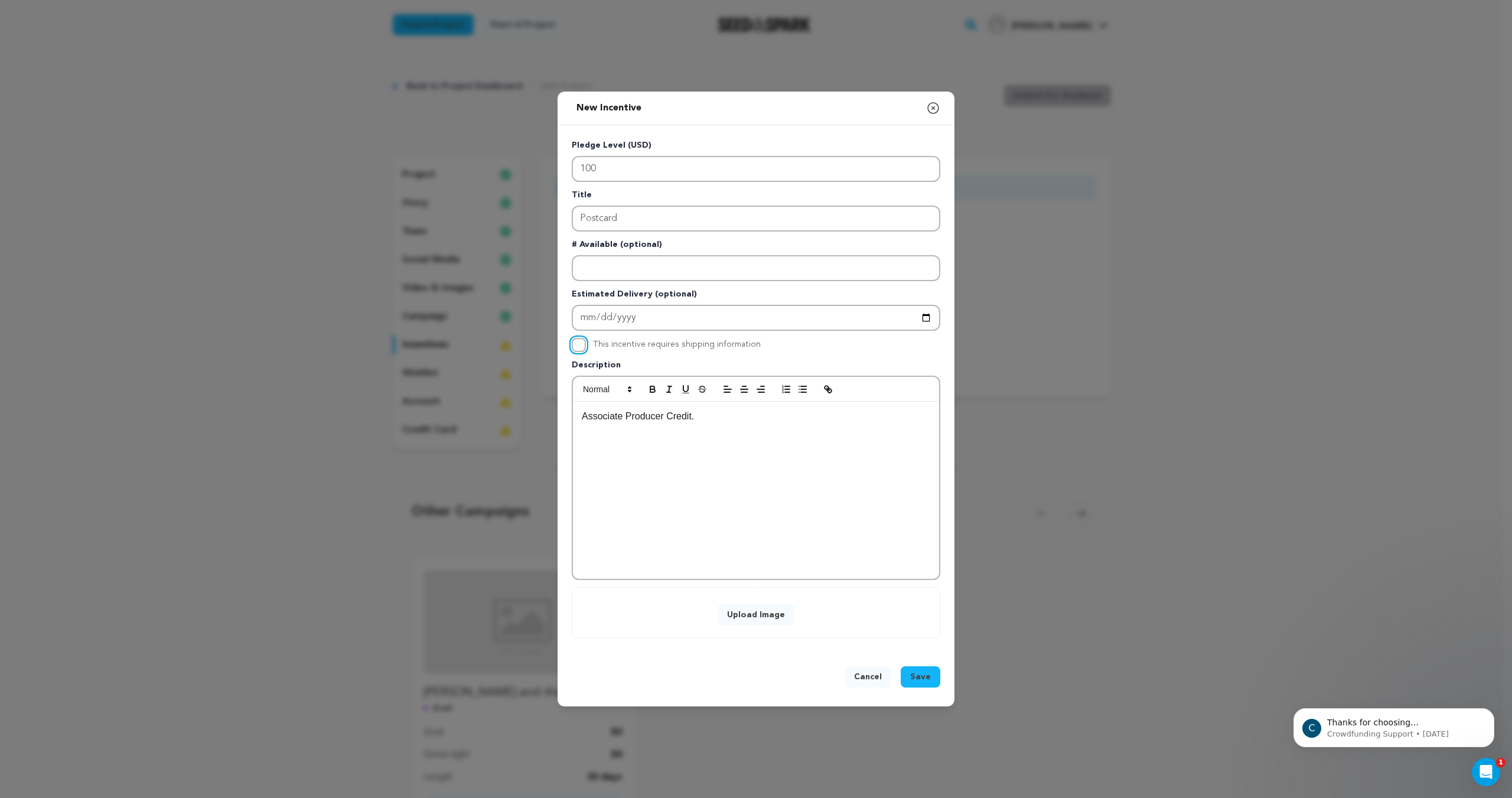
click at [583, 346] on input "This incentive requires shipping information" at bounding box center [579, 345] width 14 height 14
checkbox input "true"
click at [587, 323] on input "Enter Estimated Delivery" at bounding box center [756, 317] width 369 height 26
click at [936, 321] on input "Enter Estimated Delivery" at bounding box center [756, 317] width 369 height 26
click at [928, 320] on input "Enter Estimated Delivery" at bounding box center [756, 317] width 369 height 26
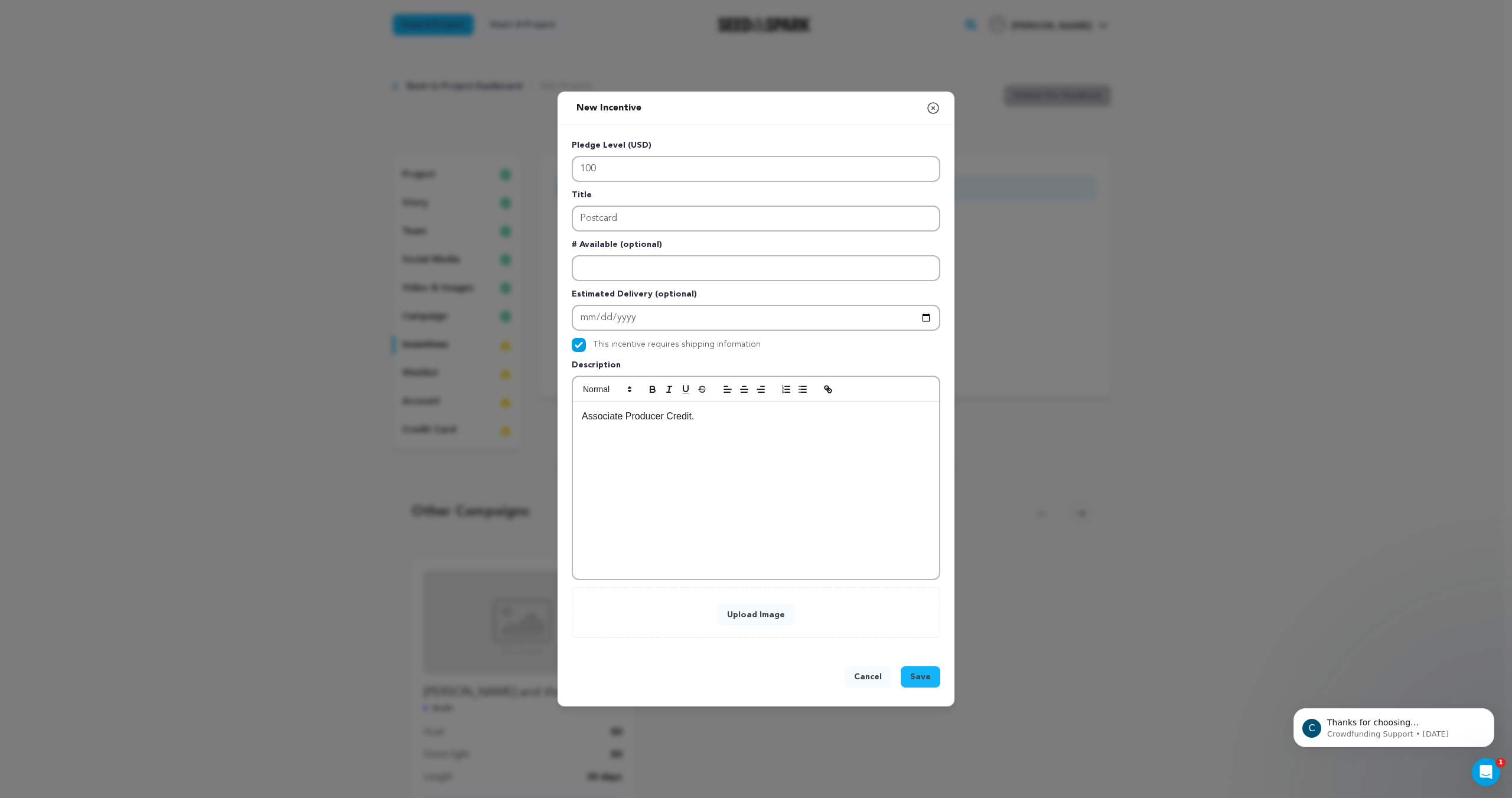
click at [816, 357] on div "Pledge Level (USD) 100 Title Postcard # Available (optional) Estimated Delivery…" at bounding box center [756, 388] width 369 height 498
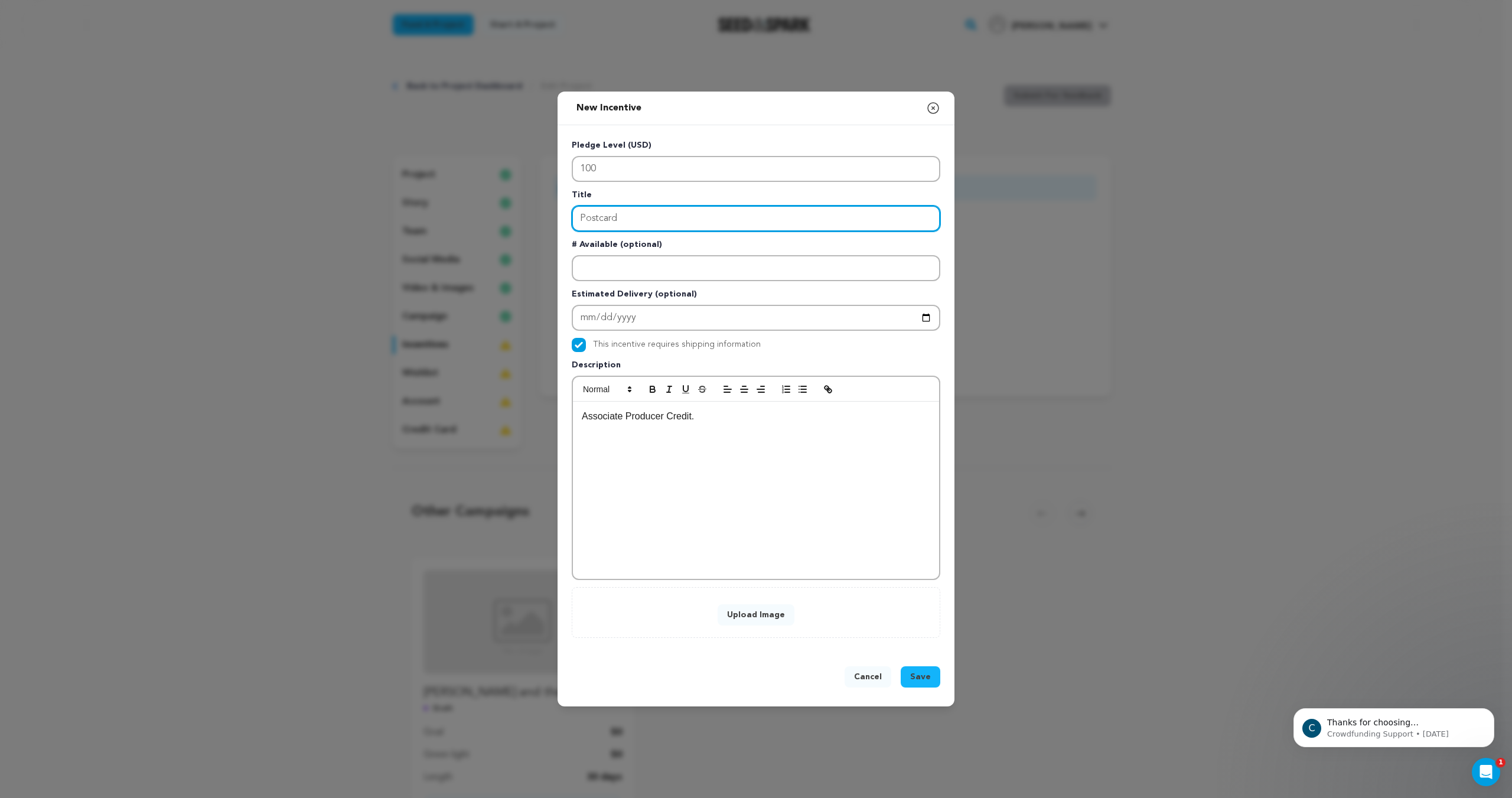
click at [649, 211] on input "Postcard" at bounding box center [756, 219] width 369 height 26
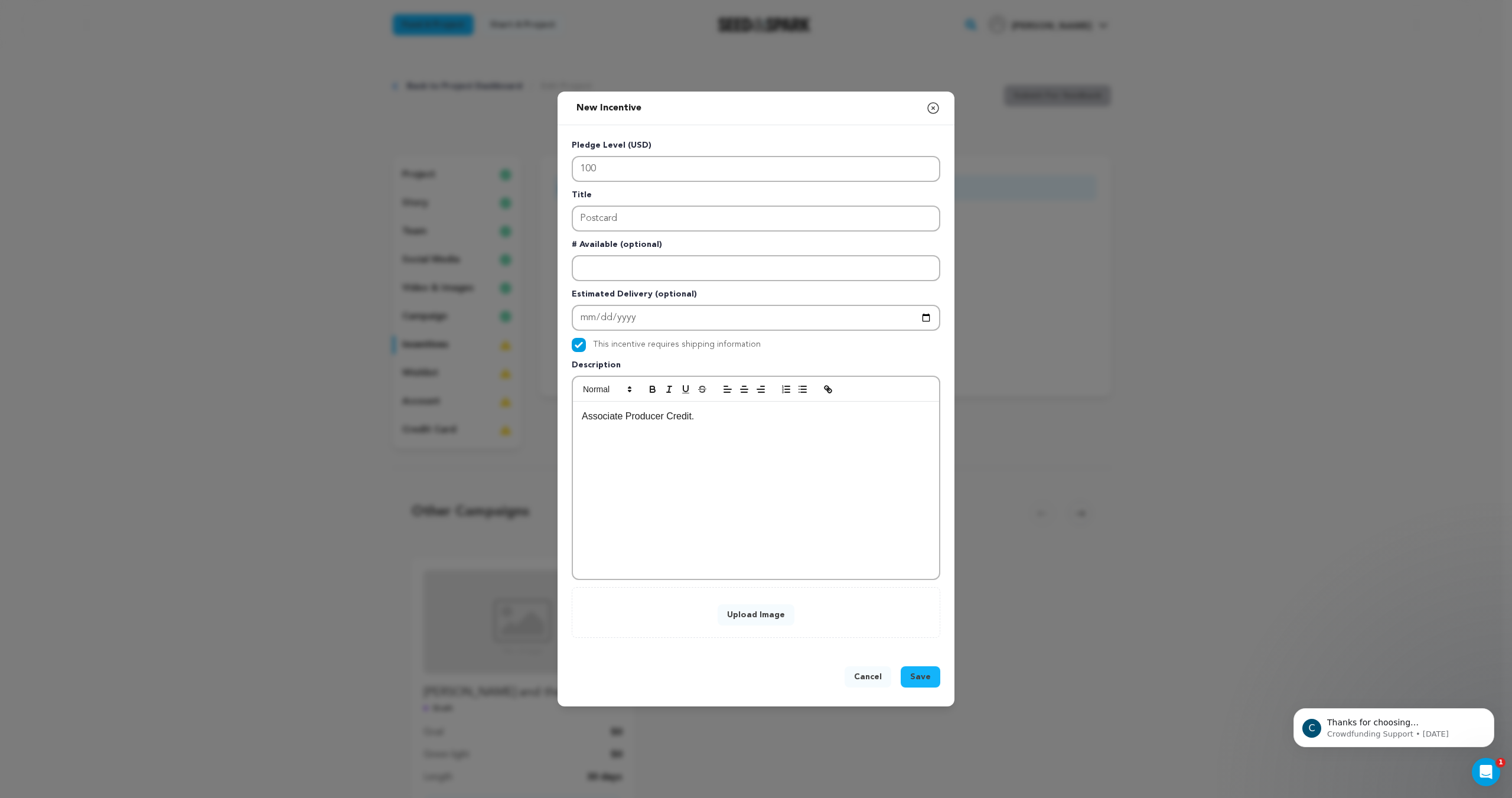
click at [644, 443] on div "Associate Producer Credit." at bounding box center [756, 491] width 366 height 177
drag, startPoint x: 720, startPoint y: 421, endPoint x: 568, endPoint y: 418, distance: 152.0
click at [568, 418] on div "Pledge Level (USD) 100 Title Postcard # Available (optional) Estimated Delivery…" at bounding box center [756, 388] width 397 height 527
click at [853, 415] on p "You'll receive a personal postcard signed by the cast and crew" at bounding box center [756, 416] width 348 height 15
drag, startPoint x: 870, startPoint y: 417, endPoint x: 804, endPoint y: 416, distance: 66.0
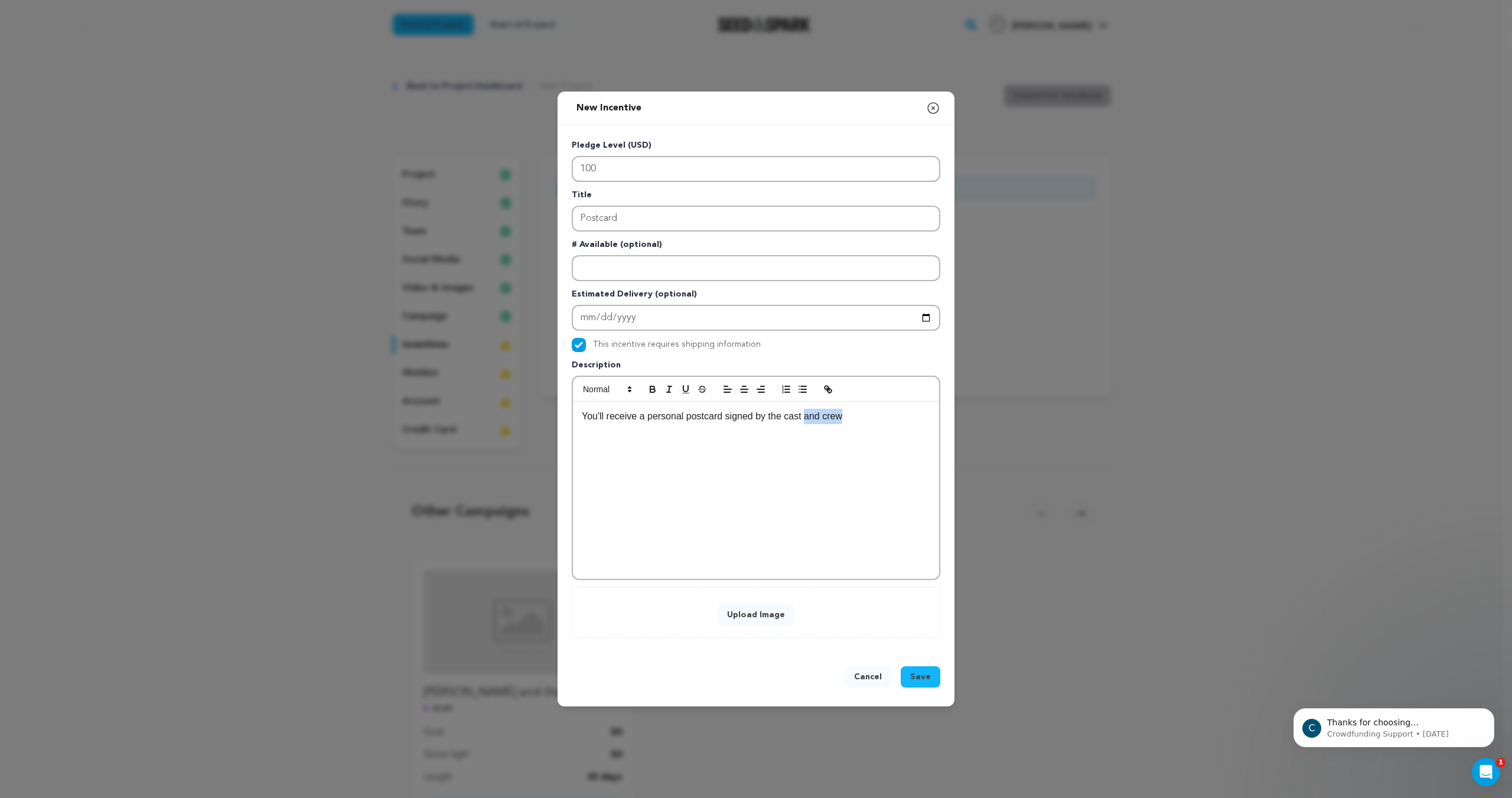
click at [804, 416] on p "You'll receive a personal postcard signed by the cast and crew" at bounding box center [756, 416] width 348 height 15
click at [577, 418] on div "You'll receive a personal postcard signed by the producer, director, and cast!" at bounding box center [756, 491] width 366 height 177
click at [735, 443] on div "Thank you for your donation! You'll receive a personal postcard signed by the p…" at bounding box center [756, 491] width 366 height 177
click at [756, 460] on div "Thank you for your donation! You'll receive a personal postcard signed by the p…" at bounding box center [756, 491] width 366 height 177
drag, startPoint x: 804, startPoint y: 417, endPoint x: 797, endPoint y: 417, distance: 7.0
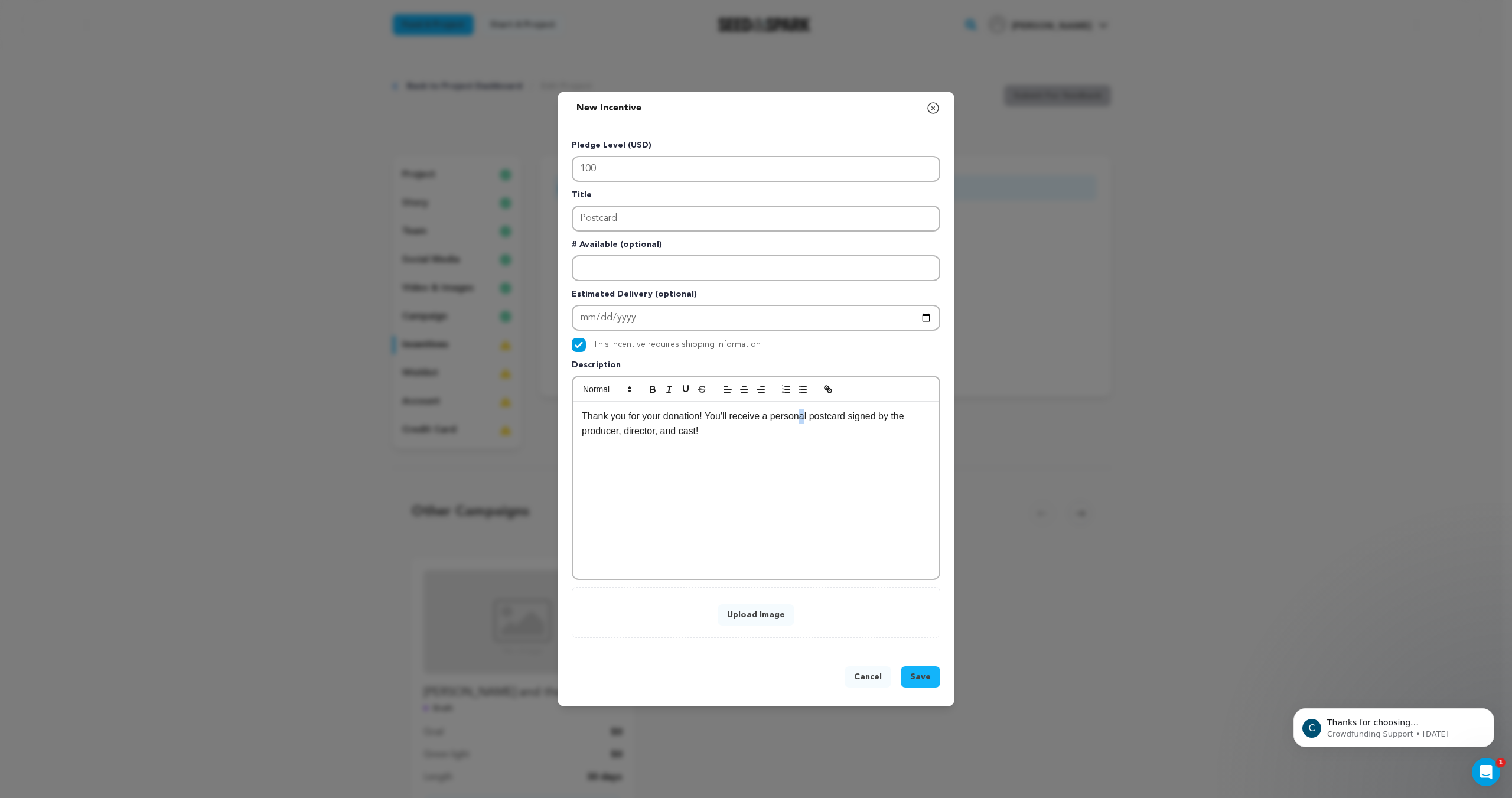
click at [797, 417] on p "Thank you for your donation! You'll receive a personal postcard signed by the p…" at bounding box center [756, 424] width 348 height 30
click at [808, 417] on p "Thank you for your donation! You'll receive a personal postcard signed by the p…" at bounding box center [756, 424] width 348 height 30
drag, startPoint x: 804, startPoint y: 420, endPoint x: 773, endPoint y: 418, distance: 31.1
click at [773, 418] on p "Thank you for your donation! You'll receive a personal postcard signed by the p…" at bounding box center [756, 424] width 348 height 30
click at [809, 416] on p "Thank you for your donation! You'll receive a postcard signed by the producer, …" at bounding box center [756, 424] width 348 height 30
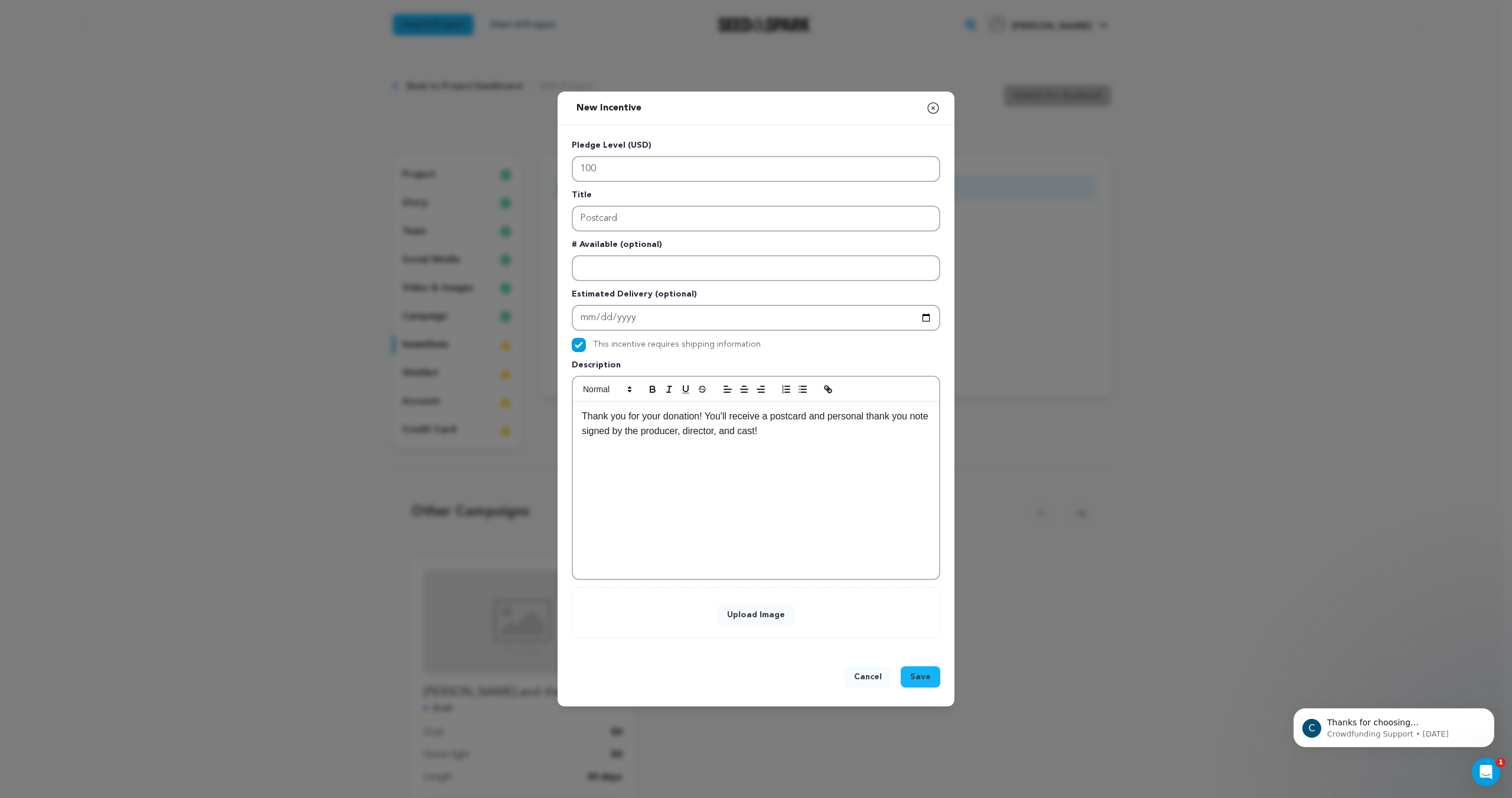
click at [829, 474] on div "Thank you for your donation! You'll receive a postcard and personal thank you n…" at bounding box center [756, 491] width 366 height 177
click at [931, 677] on button "Save" at bounding box center [920, 677] width 39 height 21
